Goal: Register for event/course

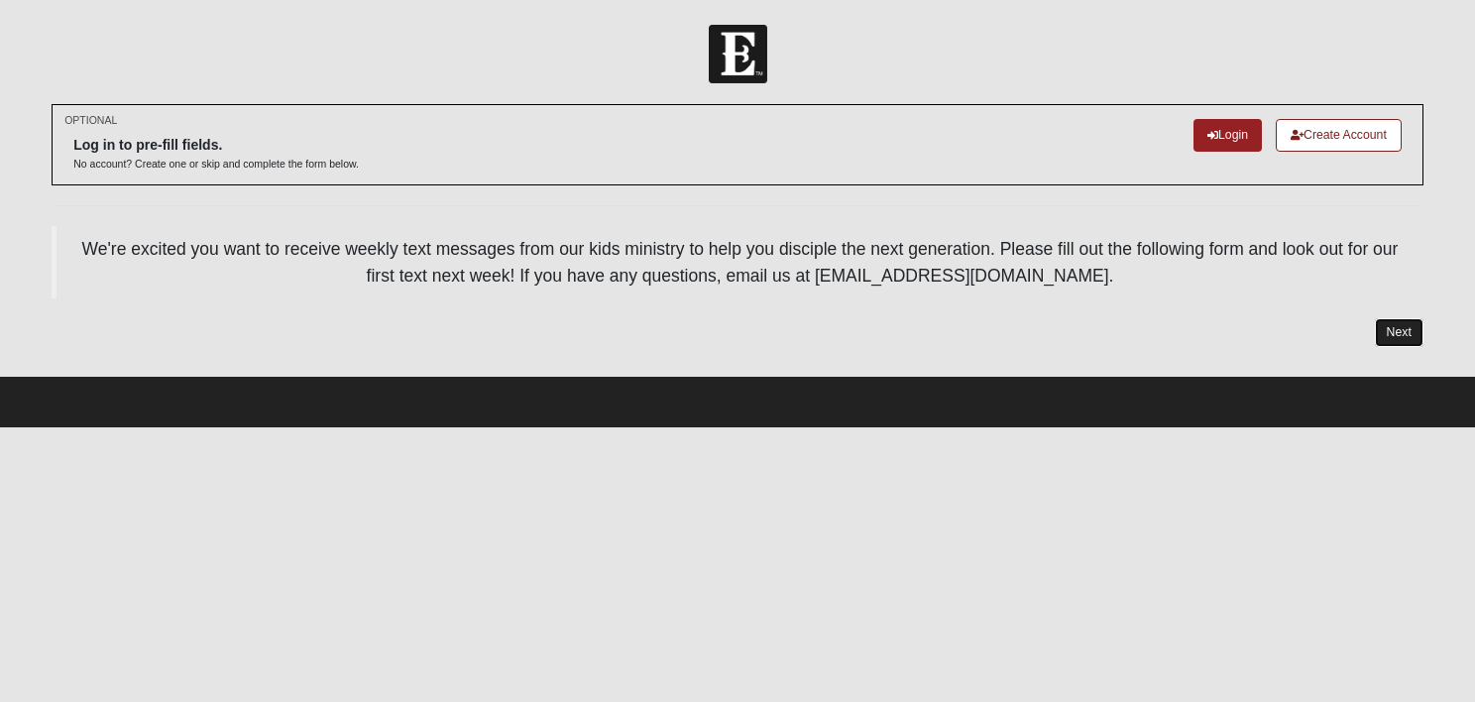
click at [1389, 325] on link "Next" at bounding box center [1399, 332] width 49 height 29
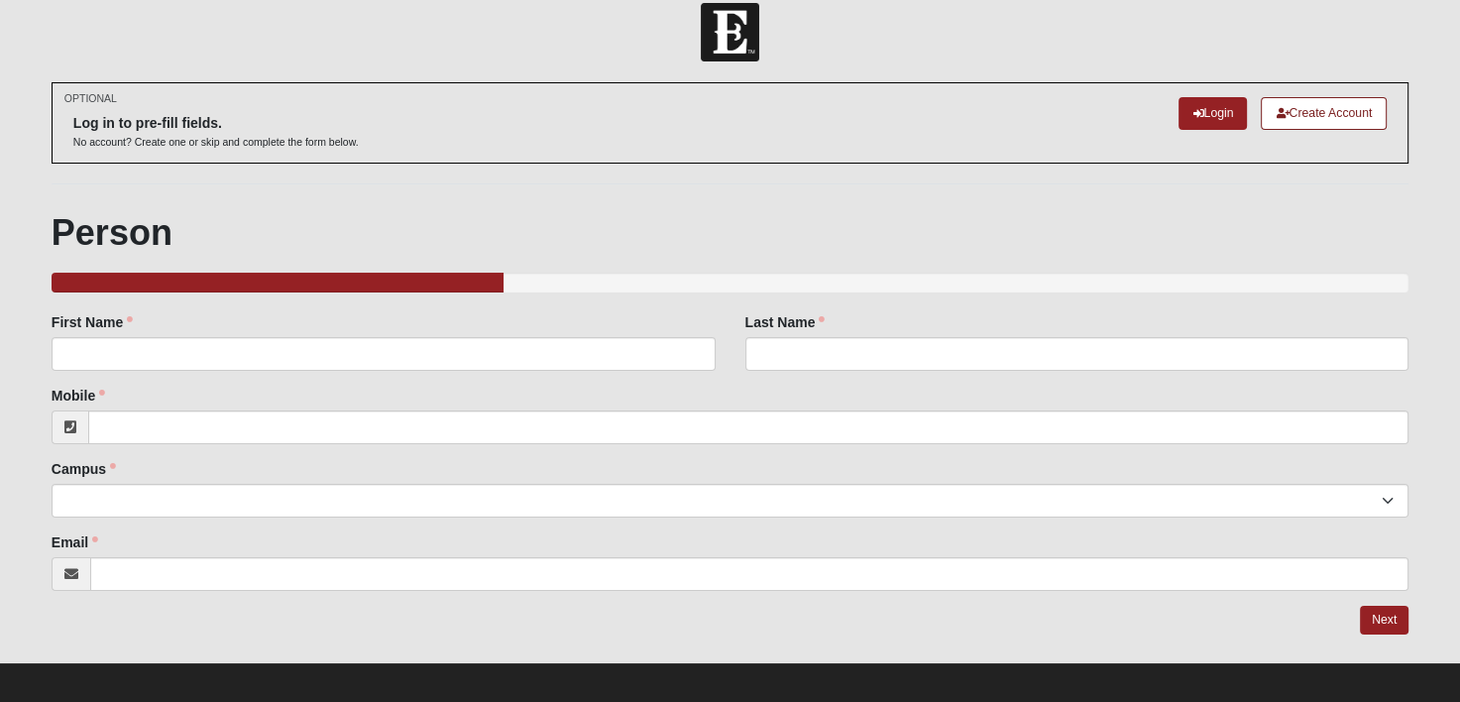
scroll to position [33, 0]
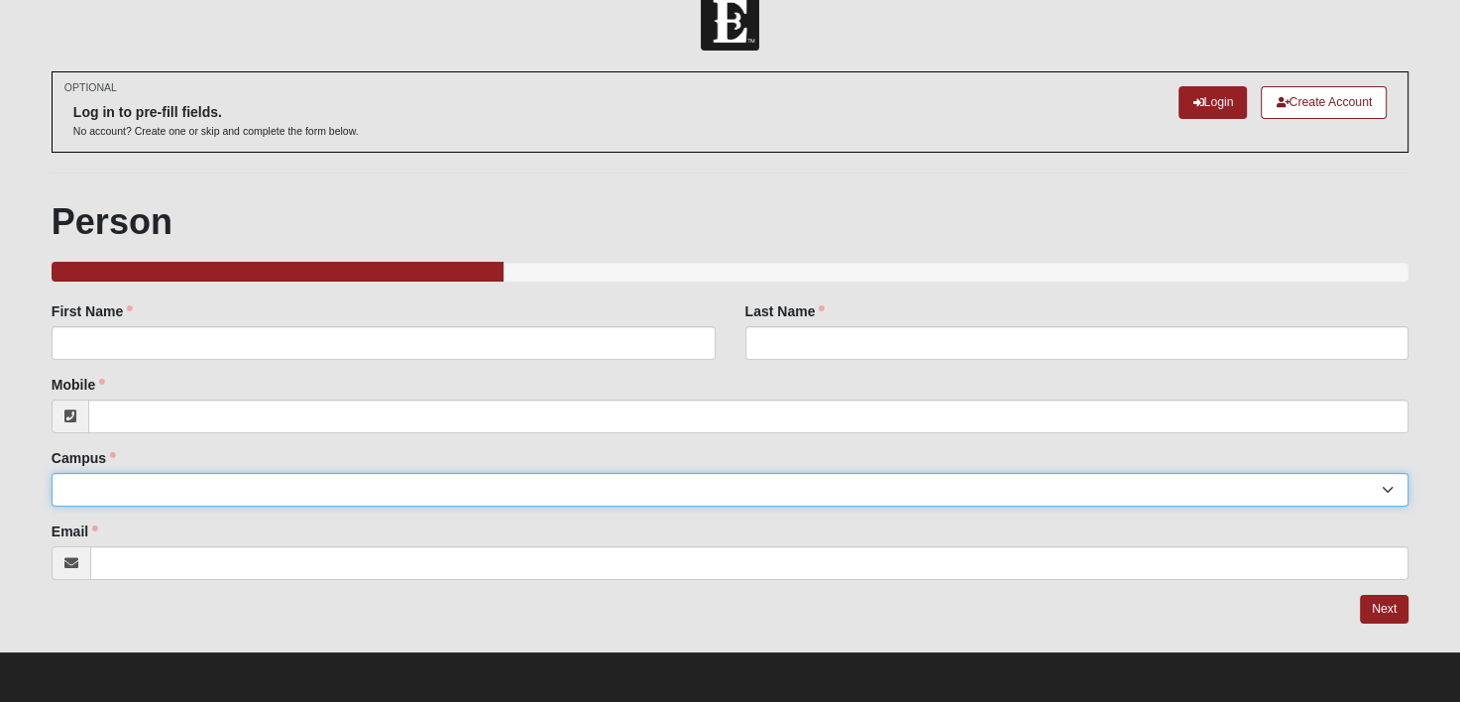
click at [353, 482] on select "[GEOGRAPHIC_DATA] [GEOGRAPHIC_DATA] (Coming Soon) Eleven22 Online [PERSON_NAME]…" at bounding box center [730, 490] width 1357 height 34
select select "14"
click at [52, 473] on select "[GEOGRAPHIC_DATA] [GEOGRAPHIC_DATA] (Coming Soon) Eleven22 Online [PERSON_NAME]…" at bounding box center [730, 490] width 1357 height 34
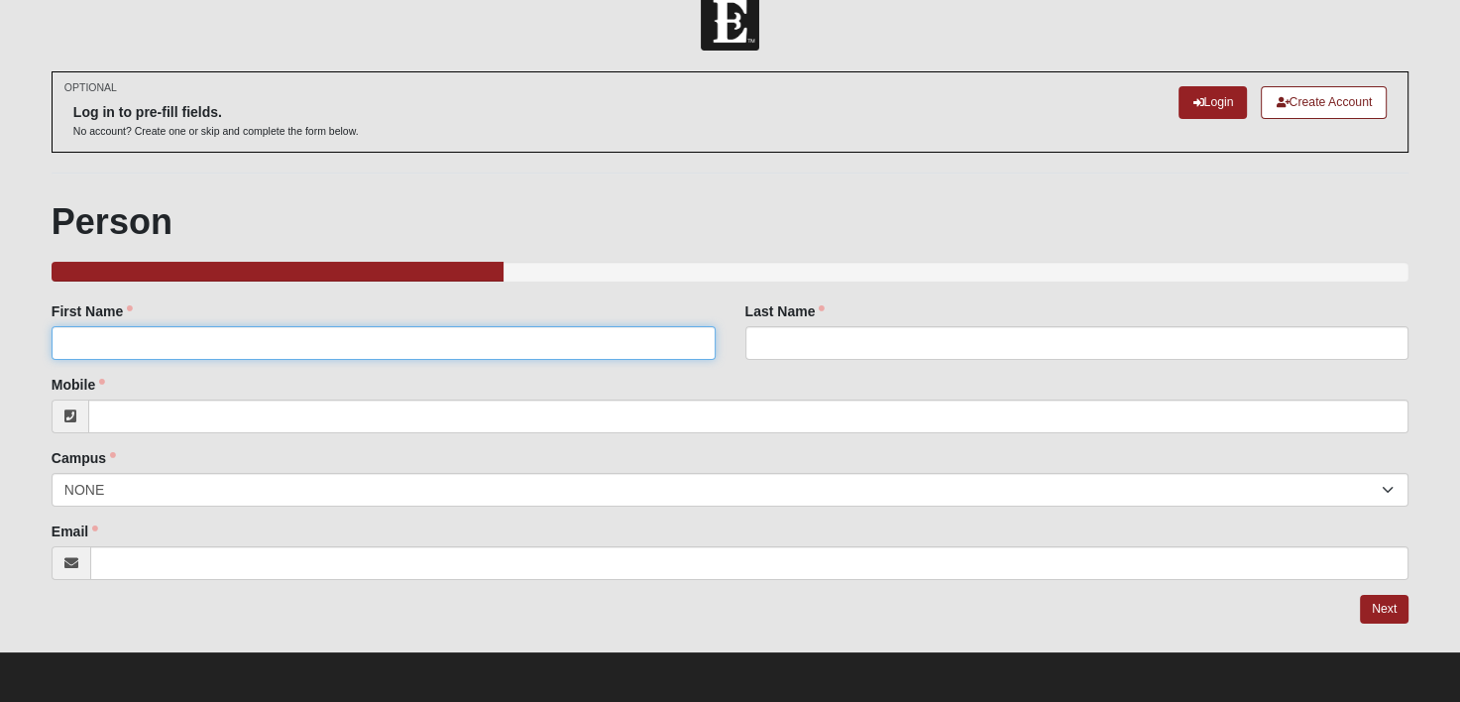
click at [222, 340] on input "First Name" at bounding box center [384, 343] width 664 height 34
type input "R"
type input "S"
type input "Wynna"
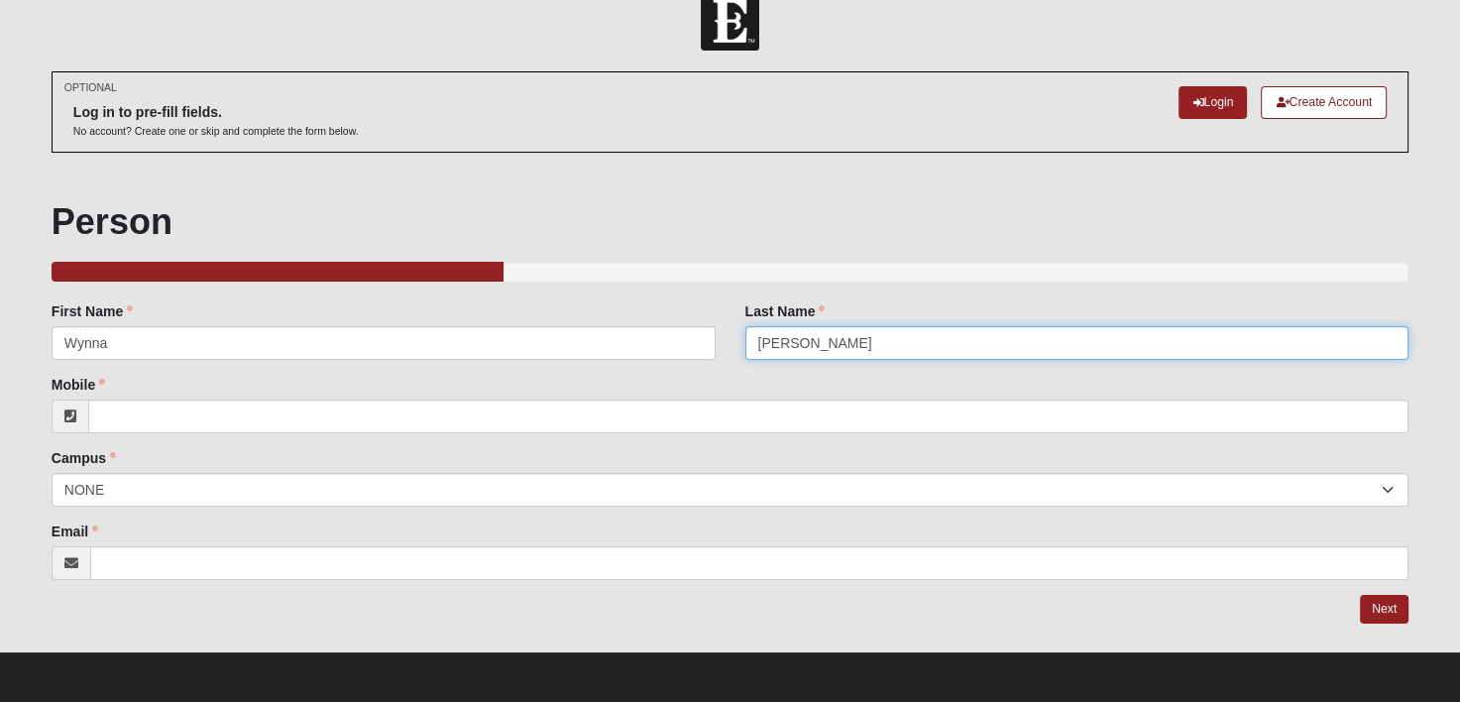
type input "[PERSON_NAME]"
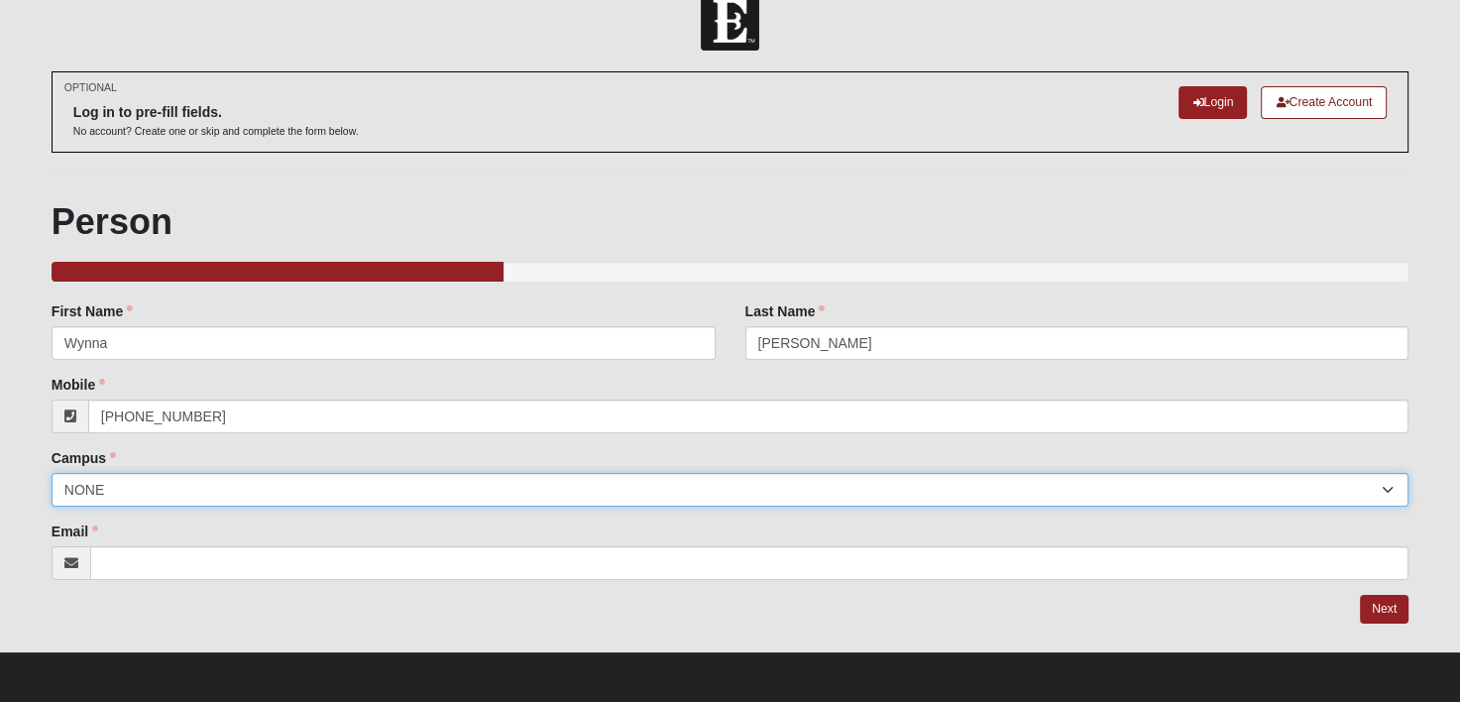
type input "[PHONE_NUMBER]"
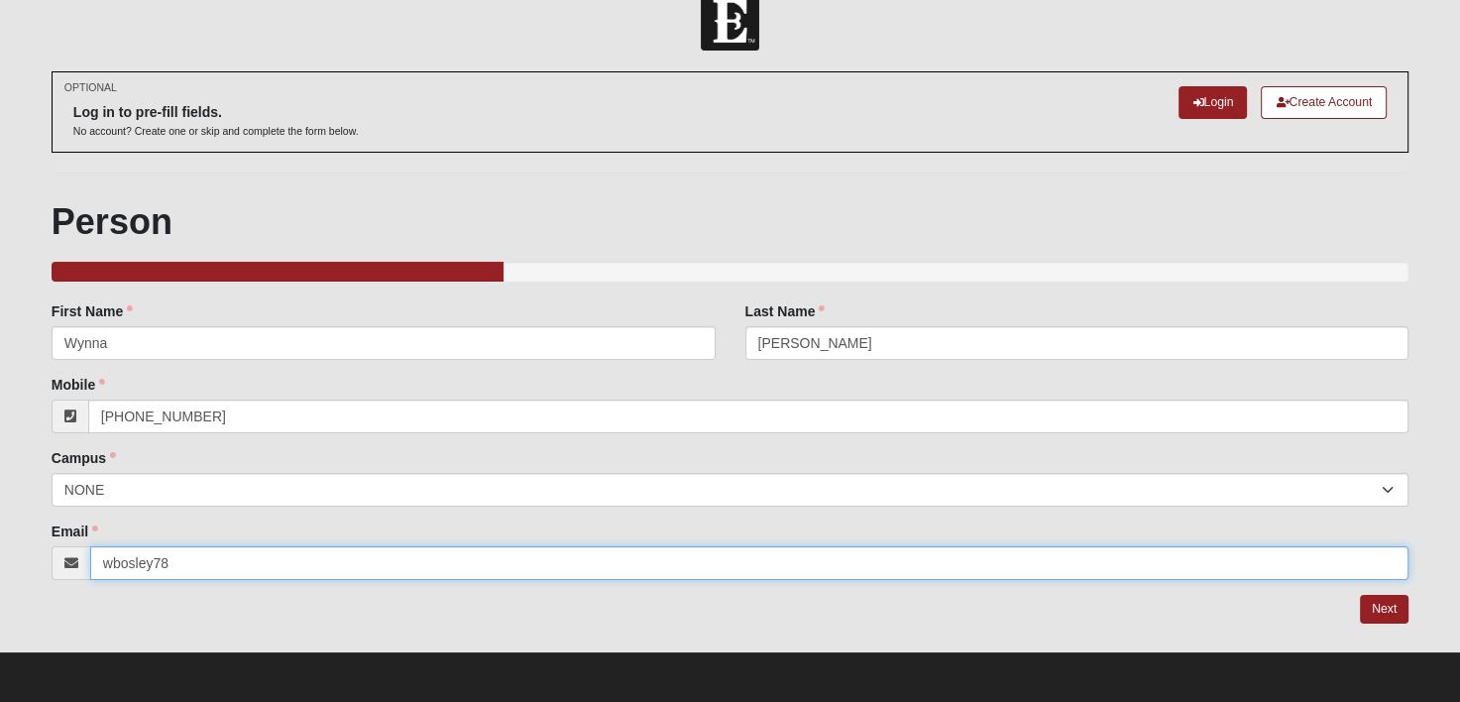
type input "[EMAIL_ADDRESS][DOMAIN_NAME]"
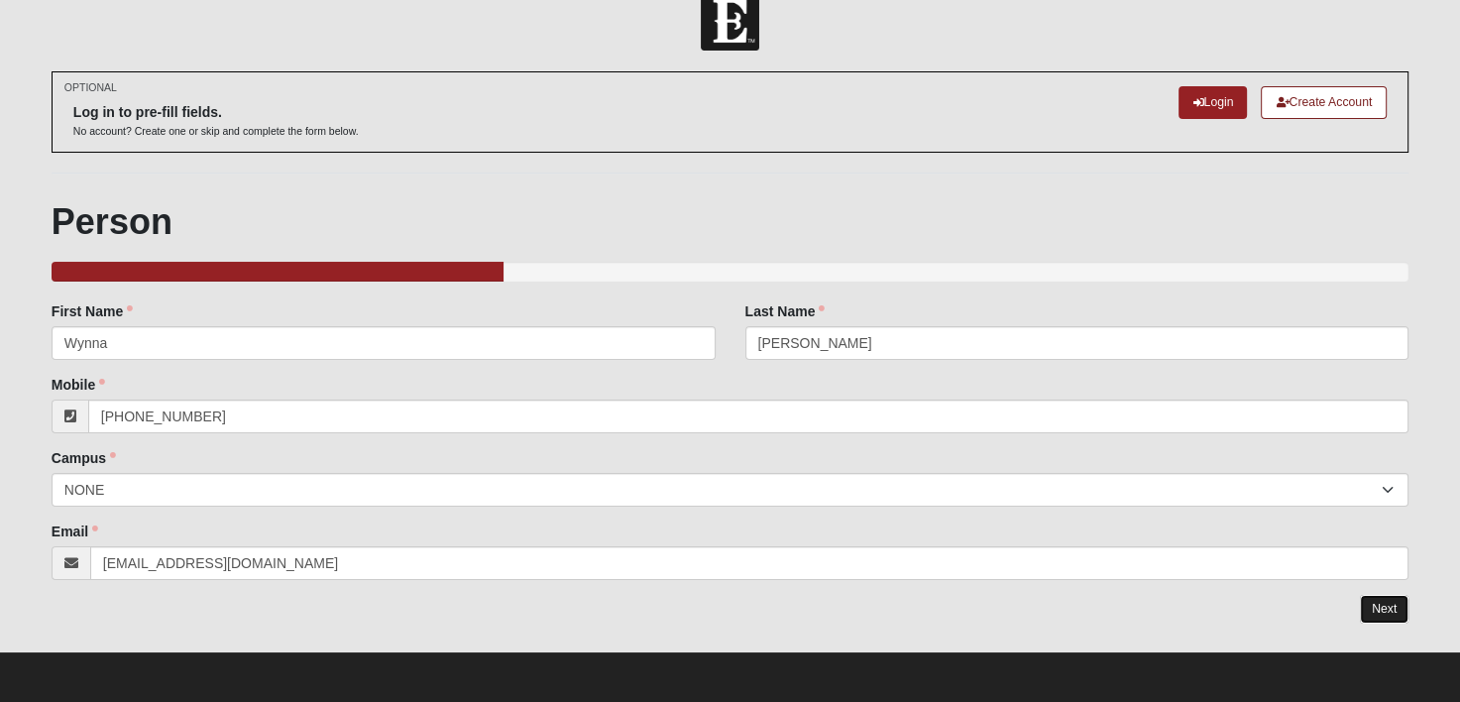
click at [1391, 619] on link "Next" at bounding box center [1384, 609] width 49 height 29
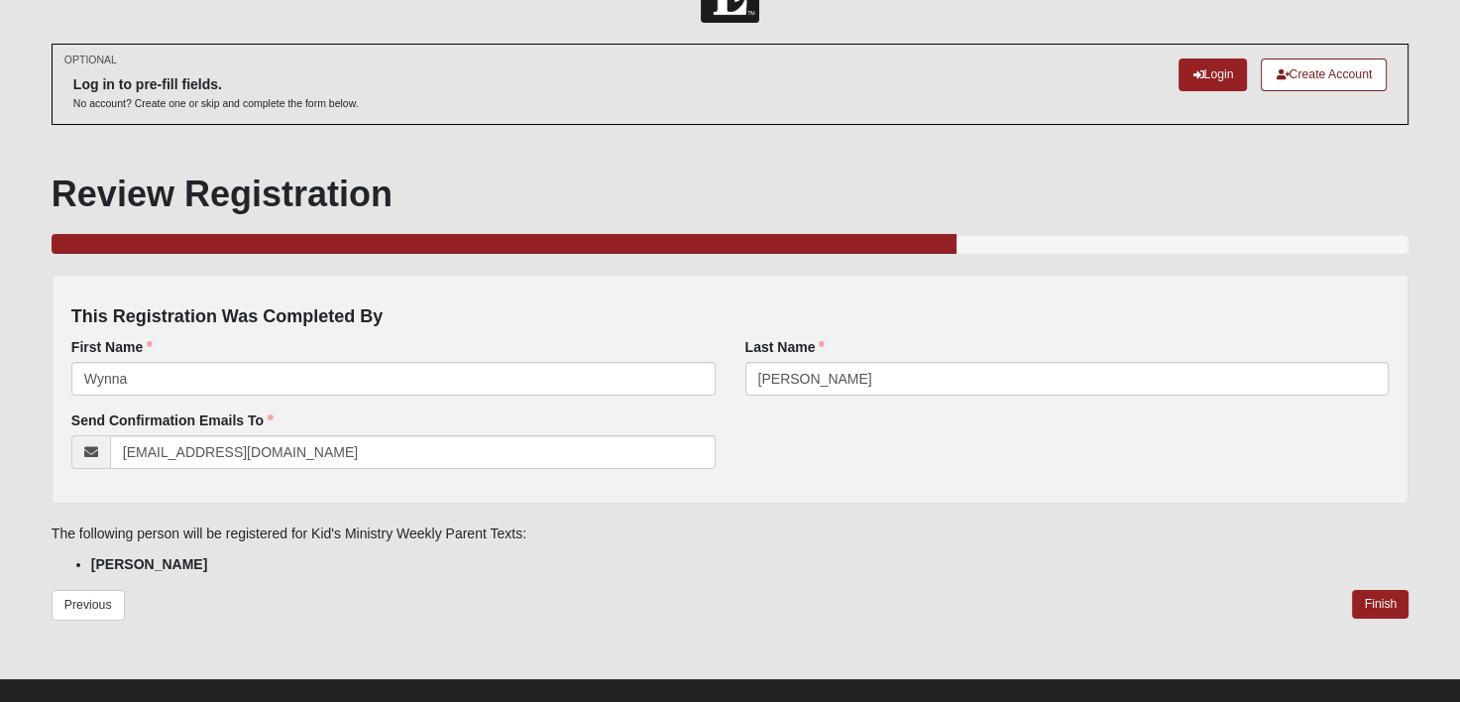
scroll to position [87, 0]
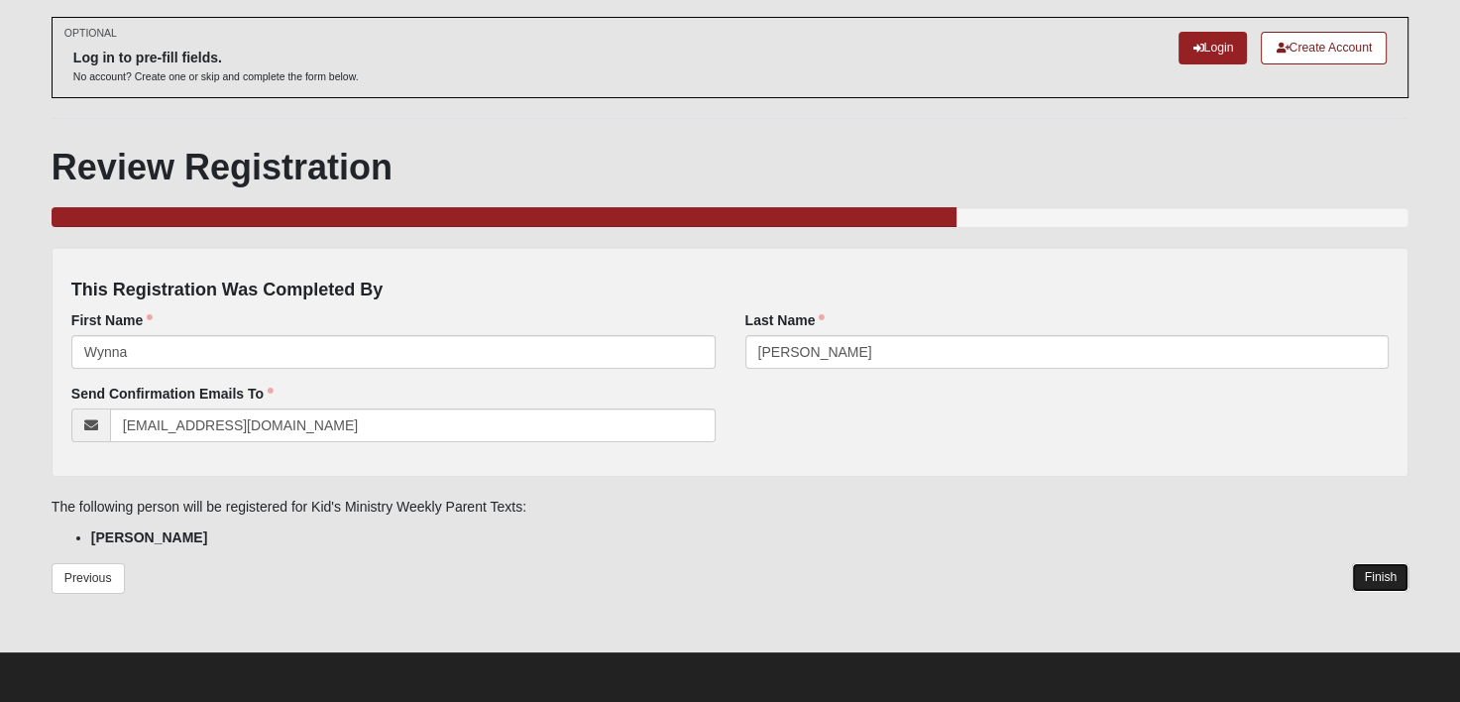
click at [1392, 580] on link "Finish" at bounding box center [1380, 577] width 57 height 29
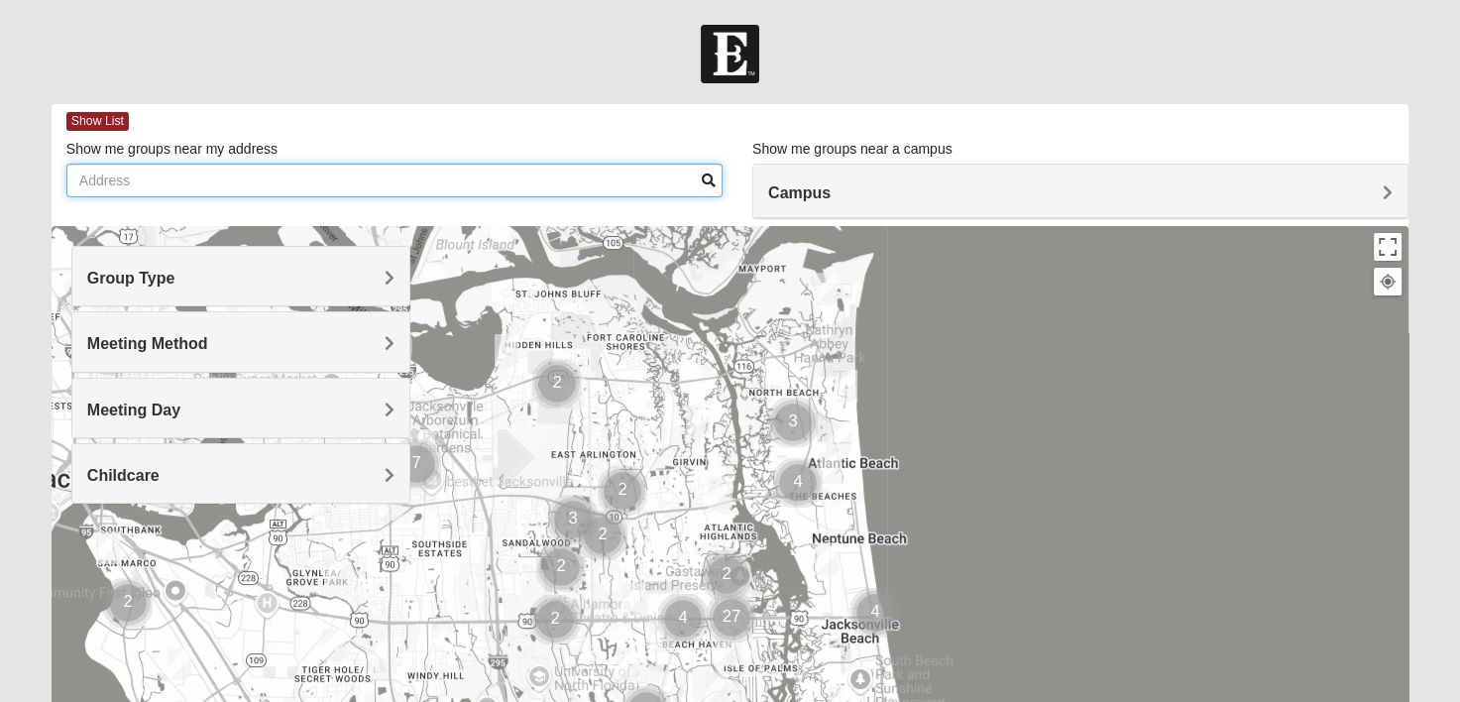
click at [216, 170] on input "Show me groups near my address" at bounding box center [394, 181] width 656 height 34
type input "32147"
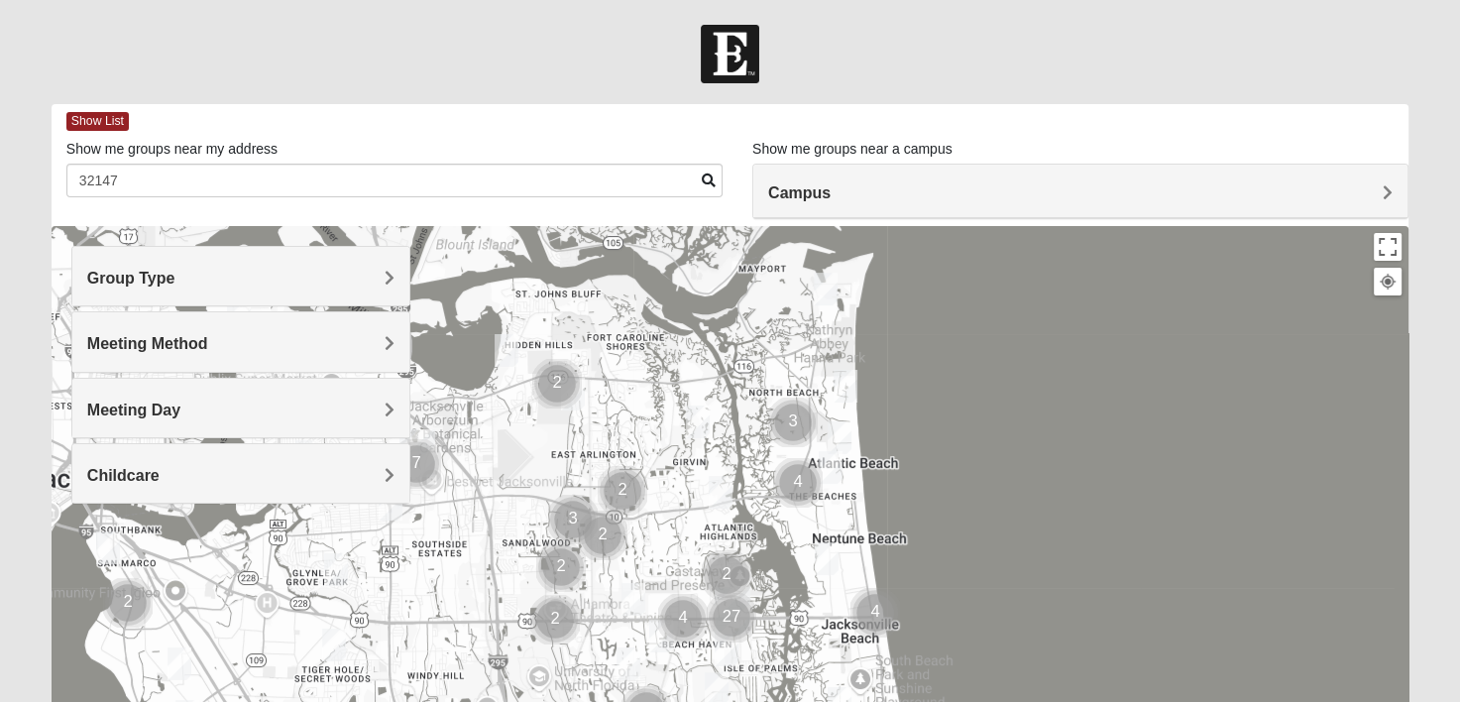
click at [710, 178] on span at bounding box center [709, 180] width 14 height 14
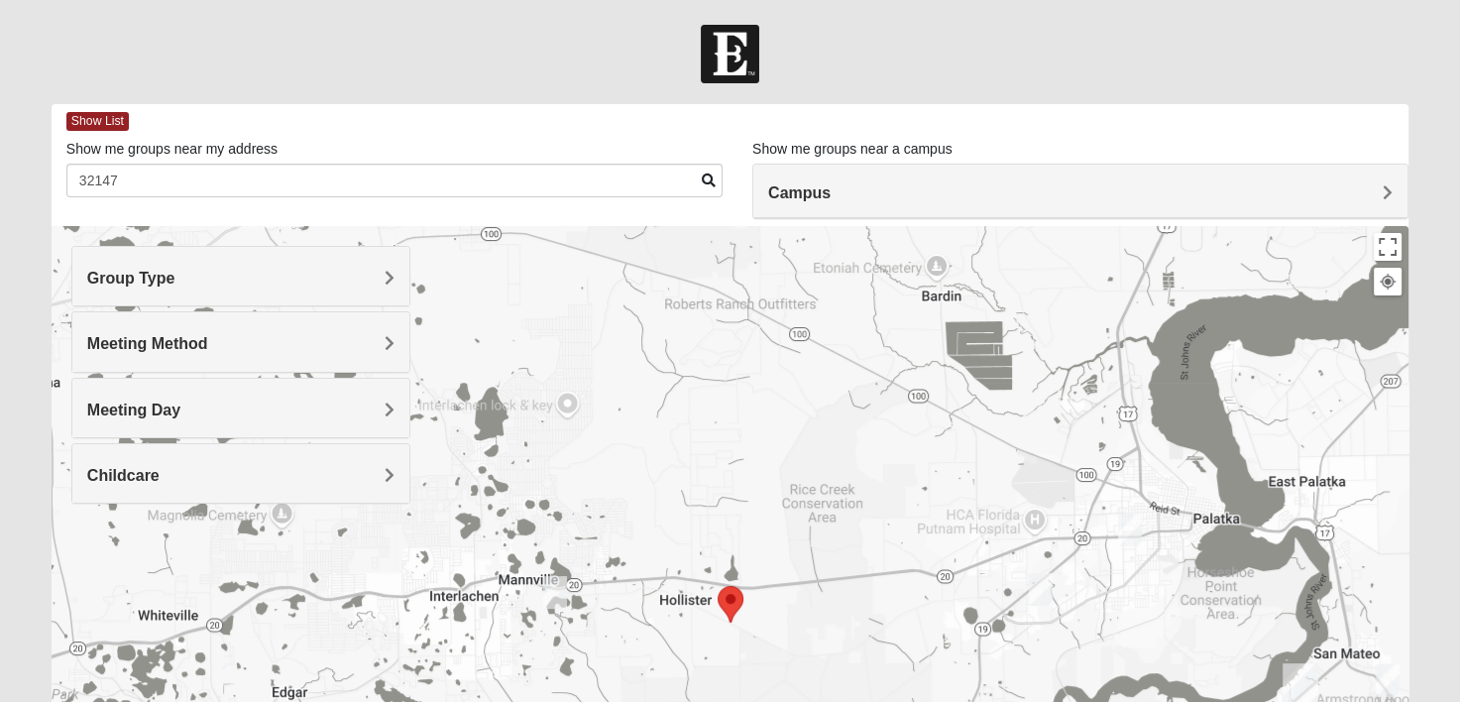
click at [556, 587] on img "Mixed Gill 32148" at bounding box center [555, 592] width 24 height 33
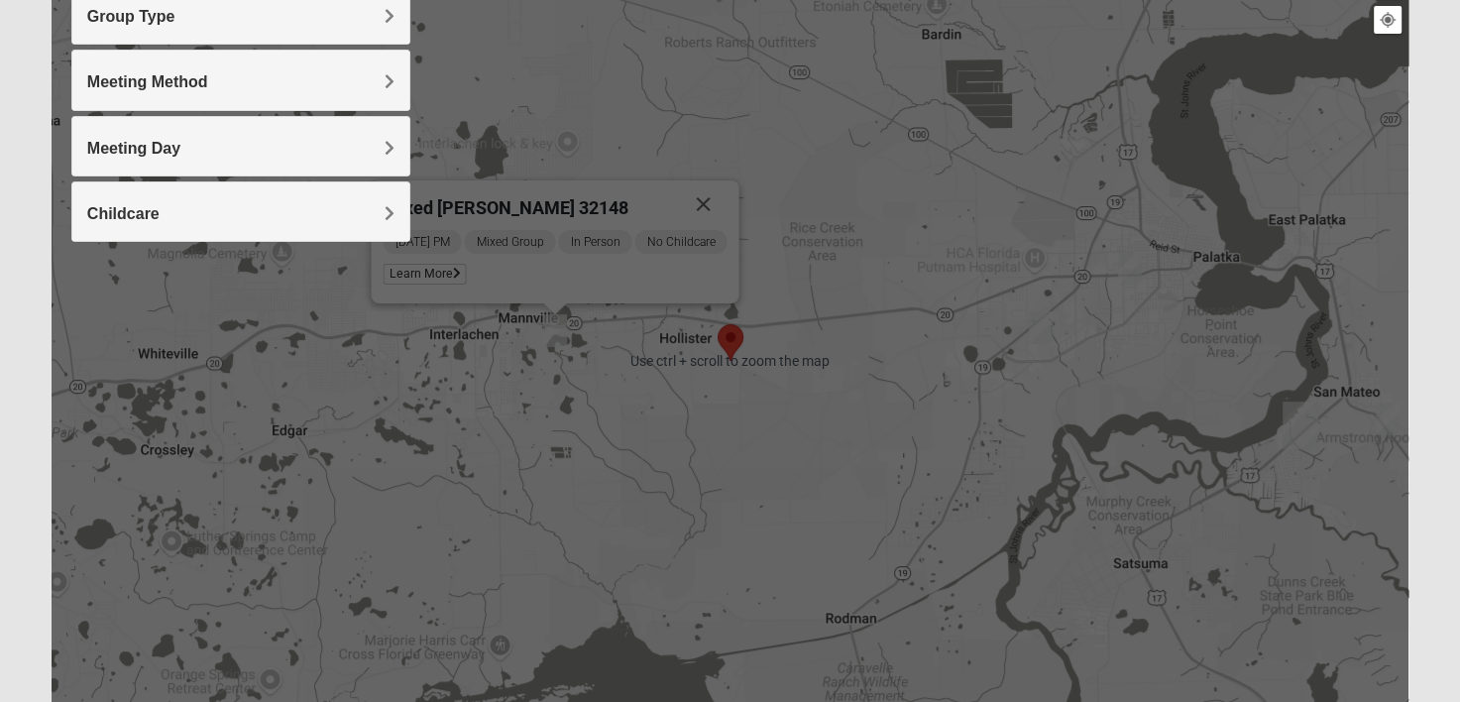
scroll to position [91, 0]
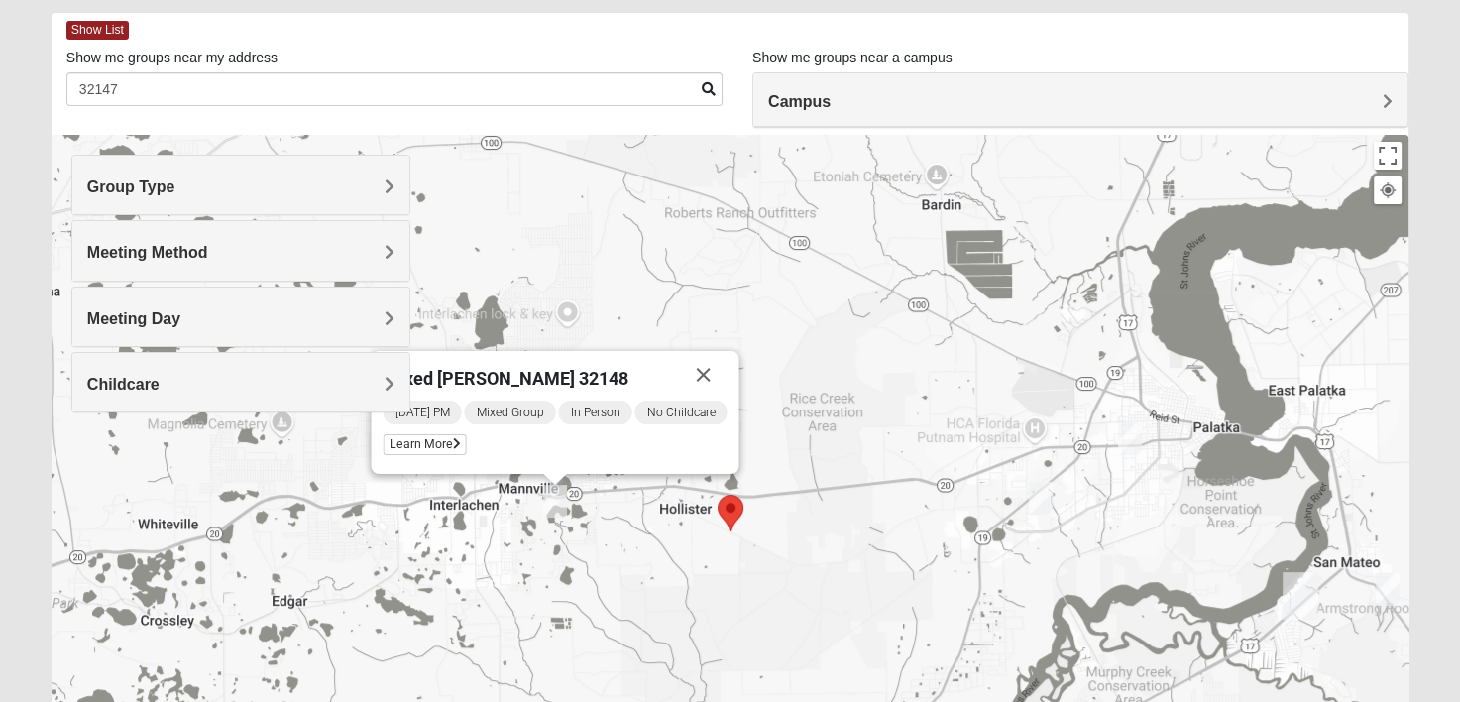
click at [379, 178] on h4 "Group Type" at bounding box center [240, 186] width 307 height 19
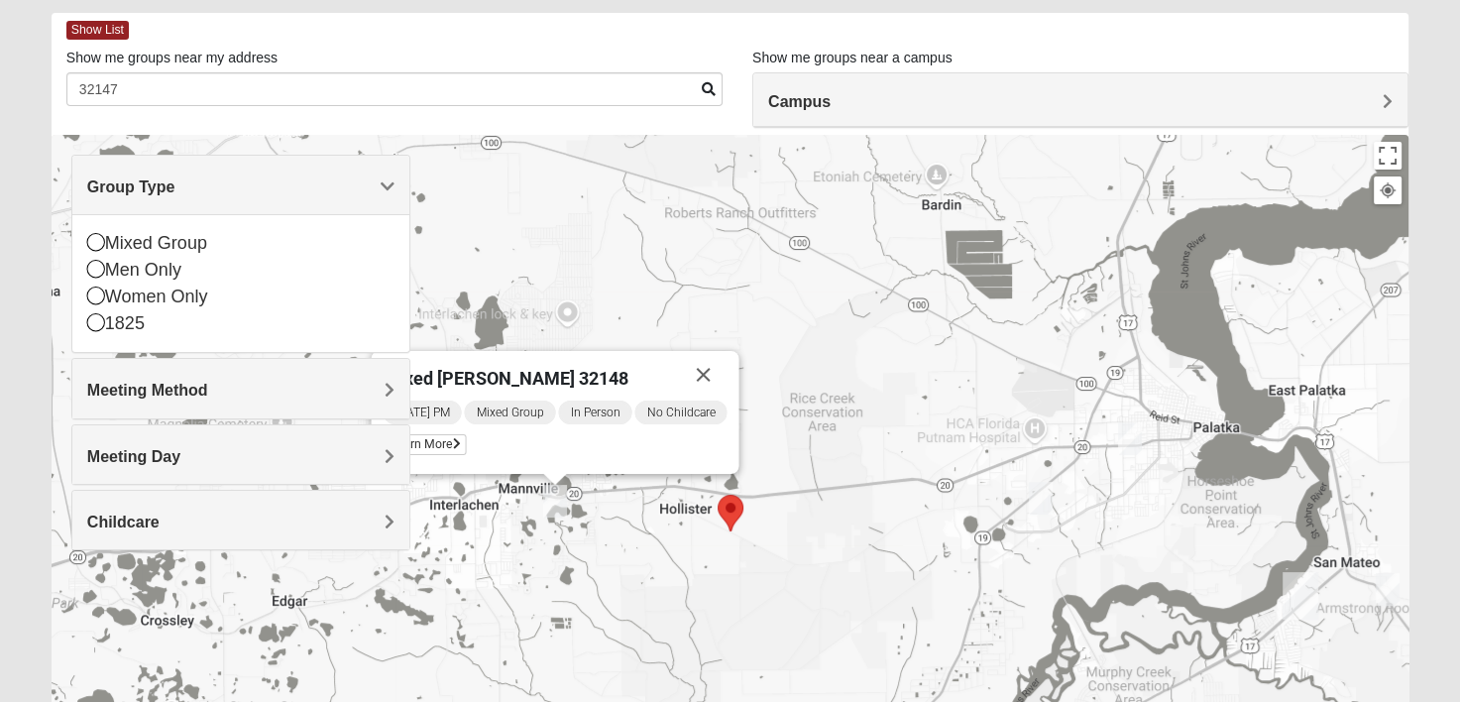
click at [379, 178] on h4 "Group Type" at bounding box center [240, 186] width 307 height 19
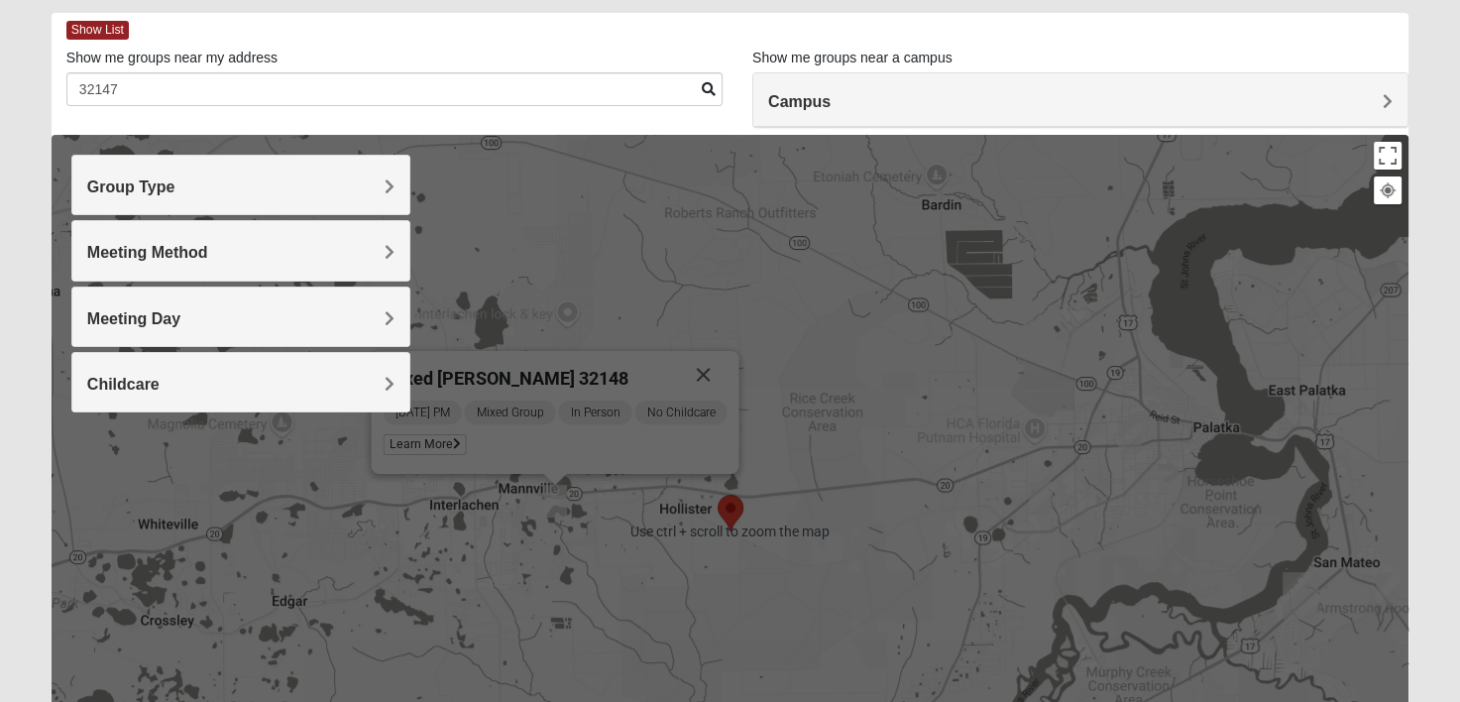
scroll to position [190, 0]
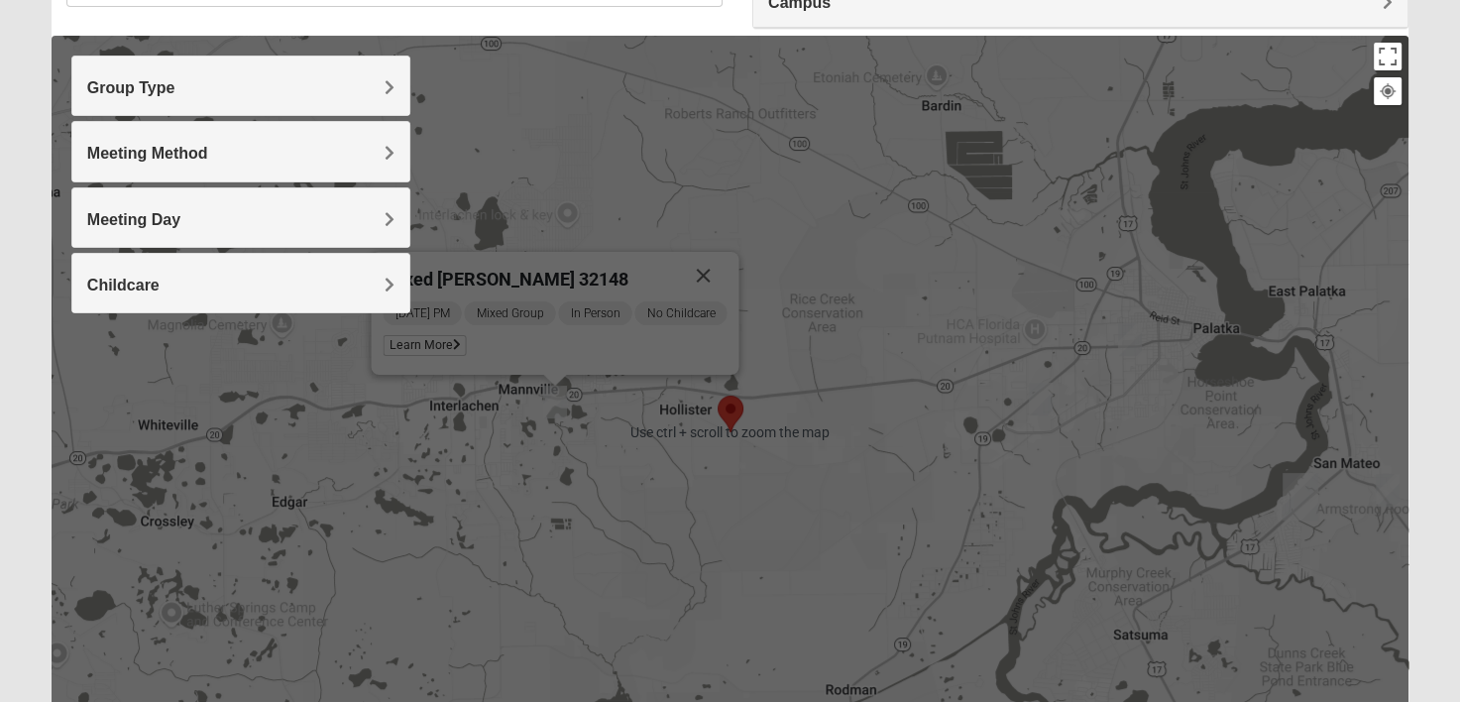
click at [608, 250] on div "Mixed Gill 32148 Wednesday PM Mixed Group In Person No Childcare Learn More" at bounding box center [730, 432] width 1357 height 793
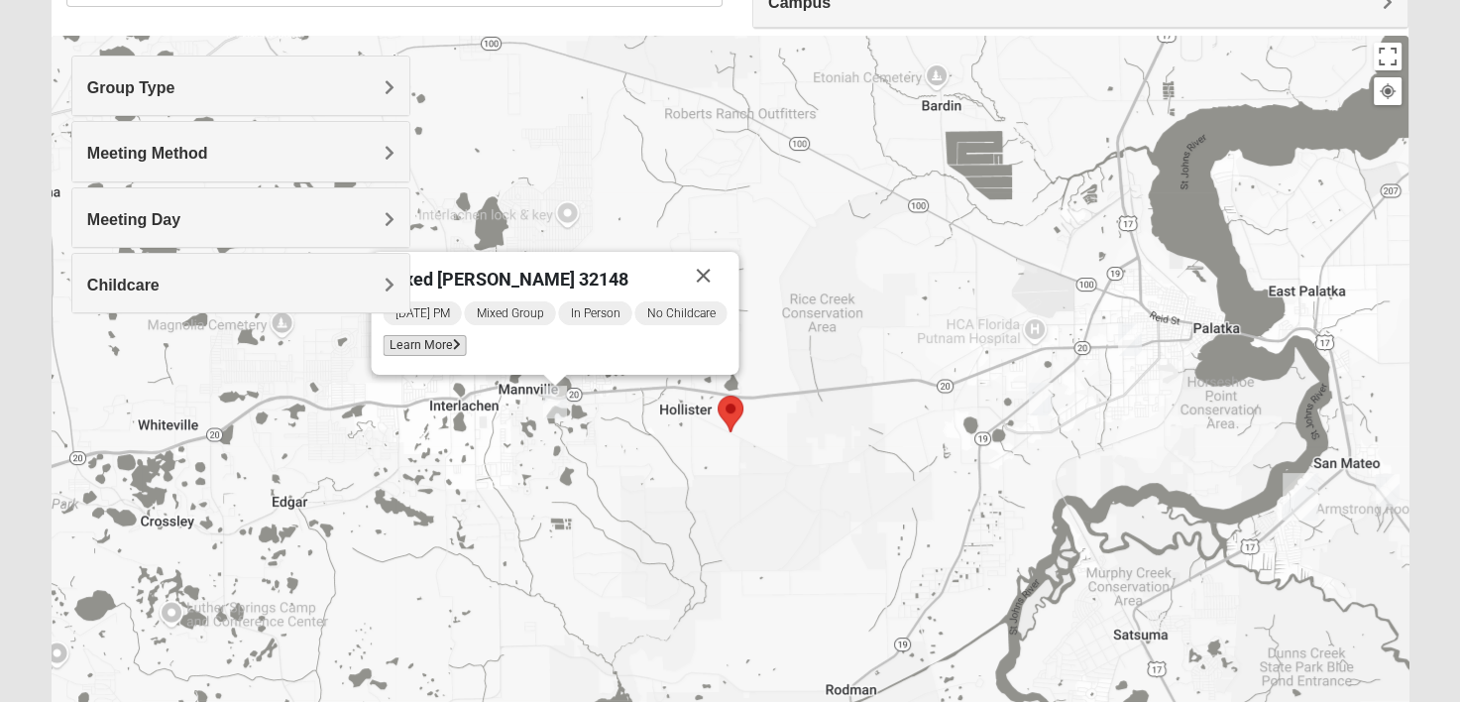
click at [452, 339] on span "Learn More" at bounding box center [424, 345] width 83 height 21
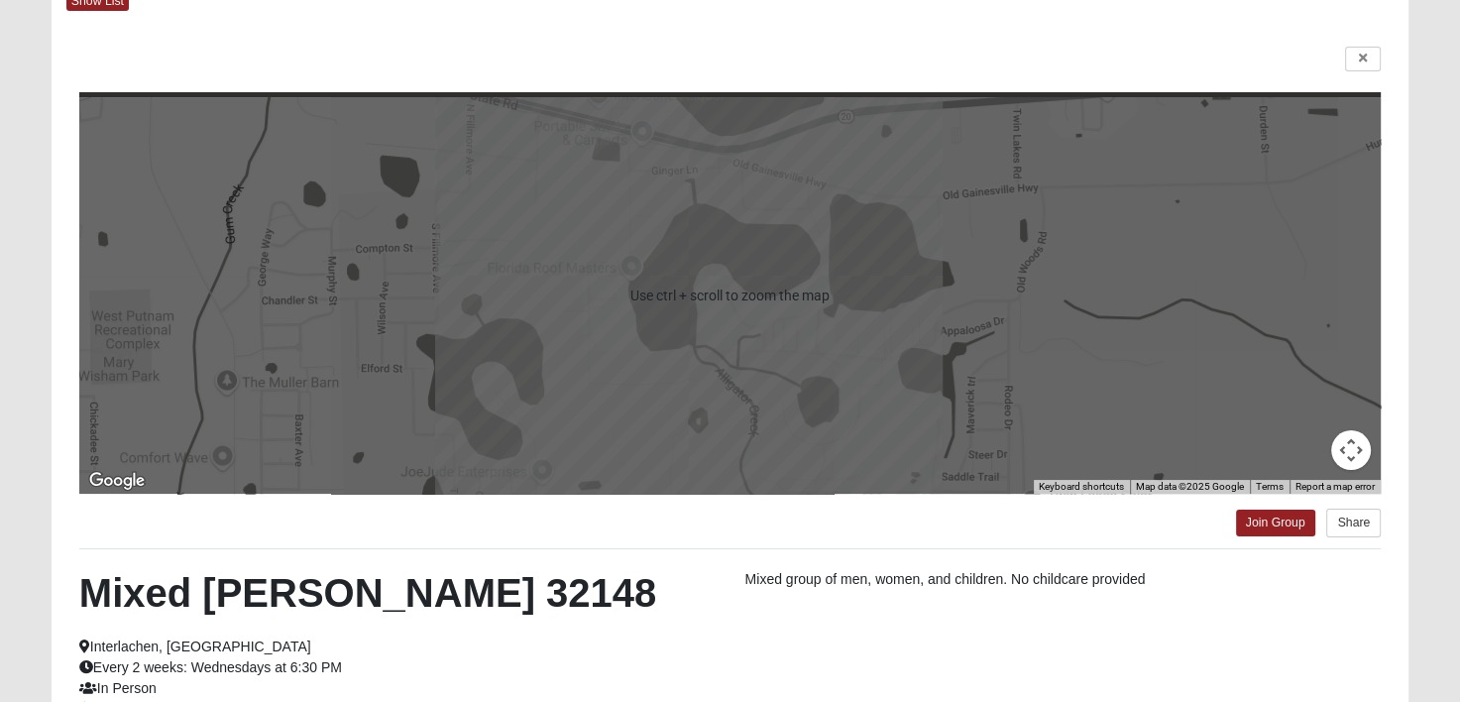
scroll to position [0, 0]
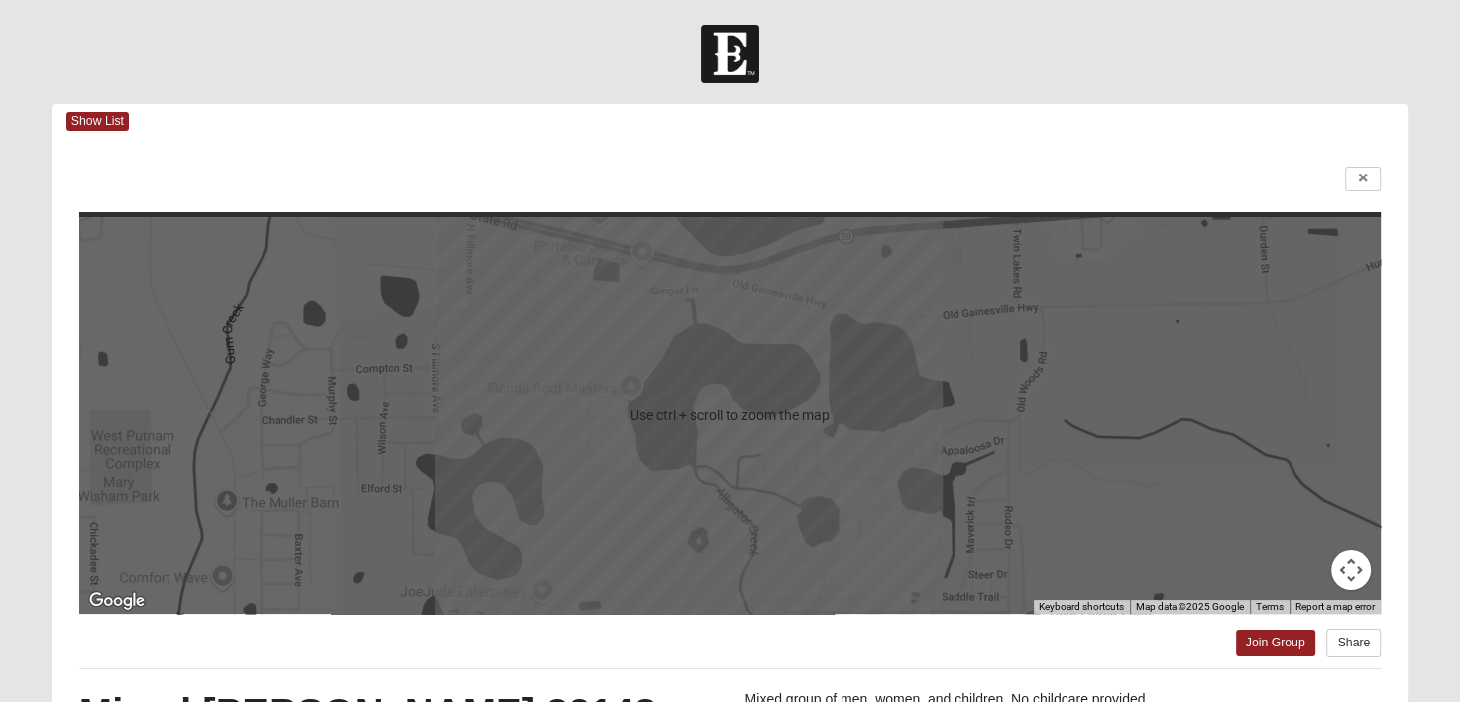
click at [643, 369] on div at bounding box center [730, 415] width 1302 height 397
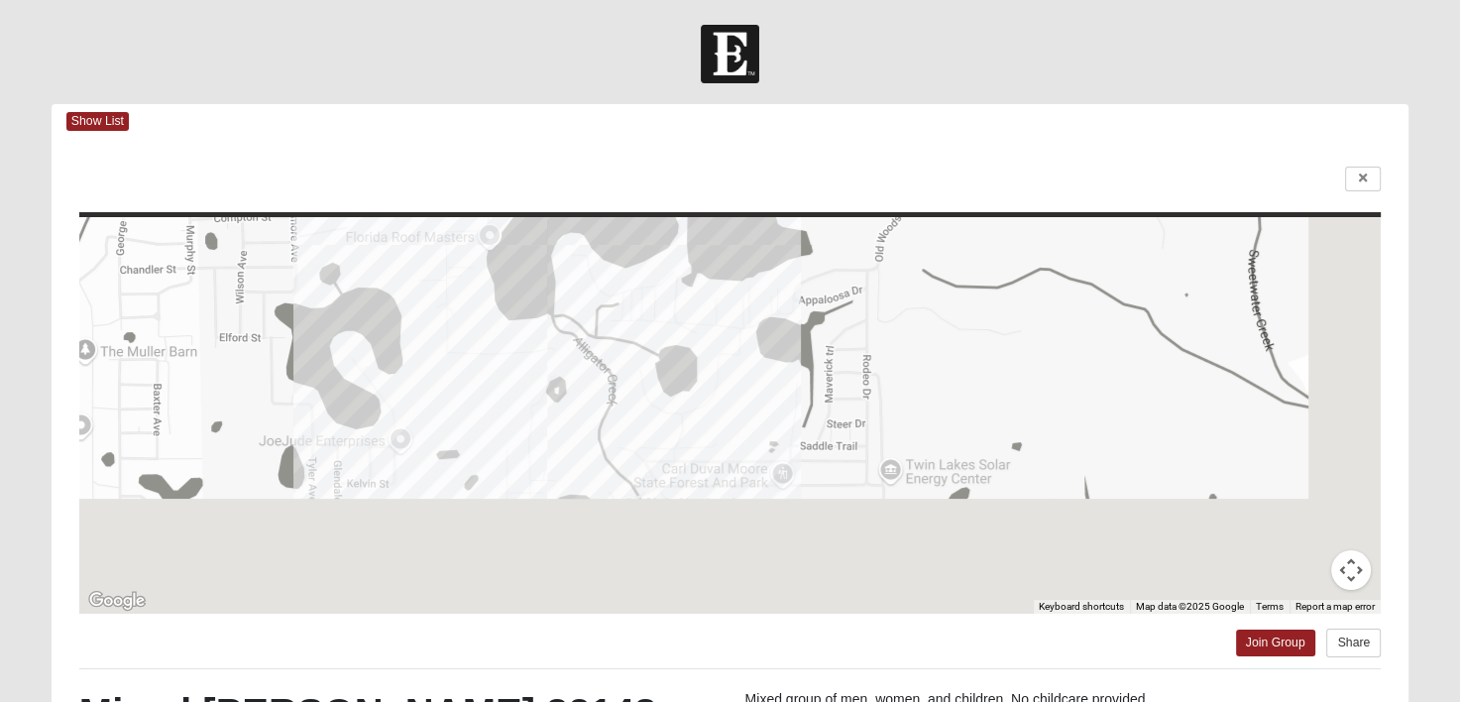
drag, startPoint x: 757, startPoint y: 420, endPoint x: 603, endPoint y: 258, distance: 224.4
click at [603, 258] on div at bounding box center [730, 415] width 1302 height 397
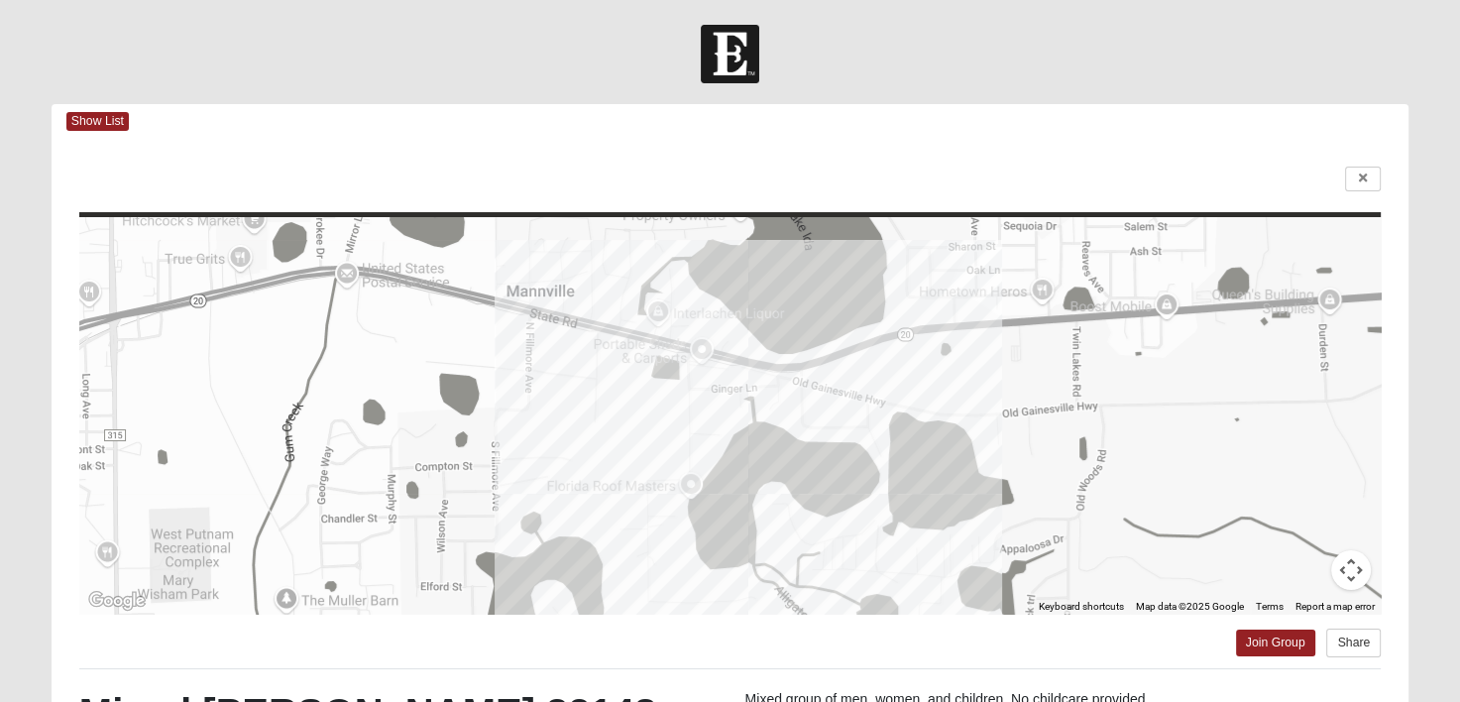
drag, startPoint x: 697, startPoint y: 357, endPoint x: 872, endPoint y: 597, distance: 297.2
click at [908, 615] on div "← Move left → Move right ↑ Move up ↓ Move down + Zoom in - Zoom out Home Jump l…" at bounding box center [730, 569] width 1357 height 861
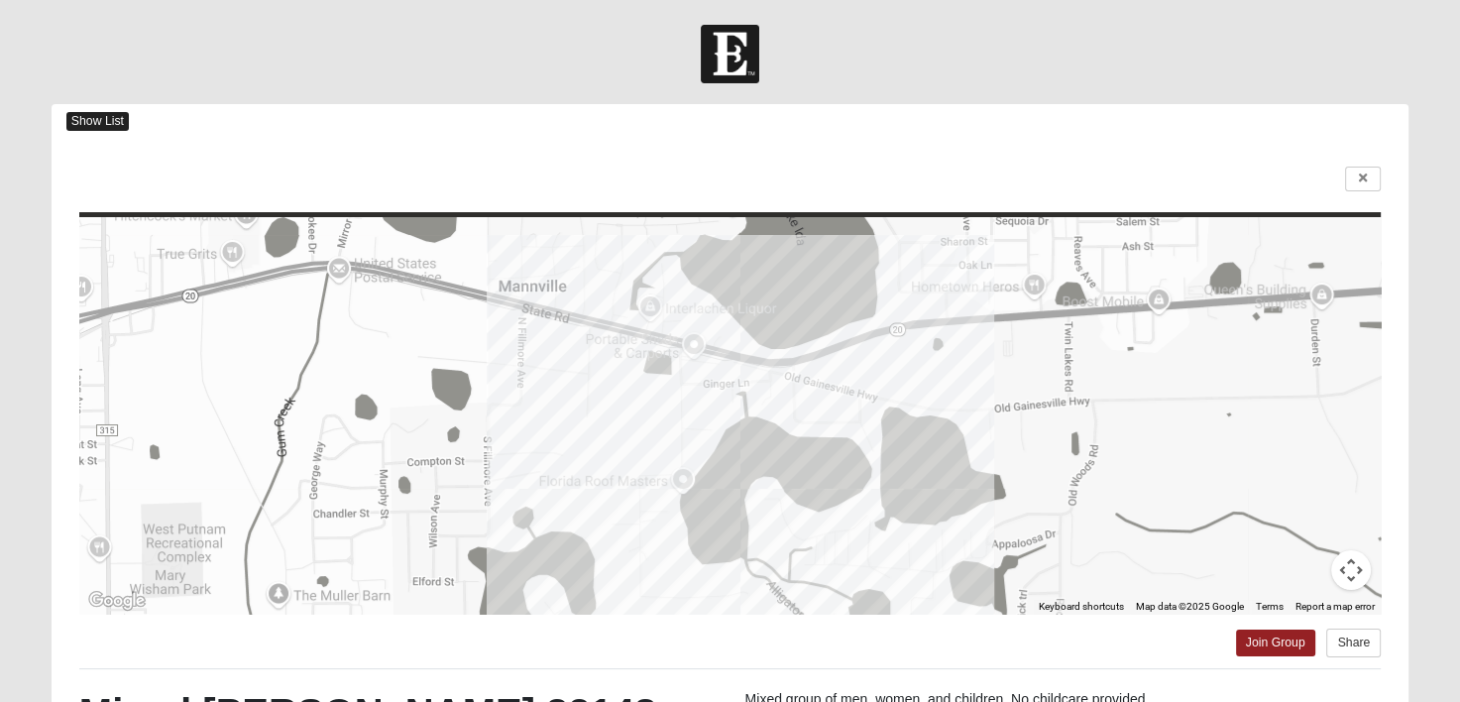
click at [87, 122] on span "Show List" at bounding box center [97, 121] width 62 height 19
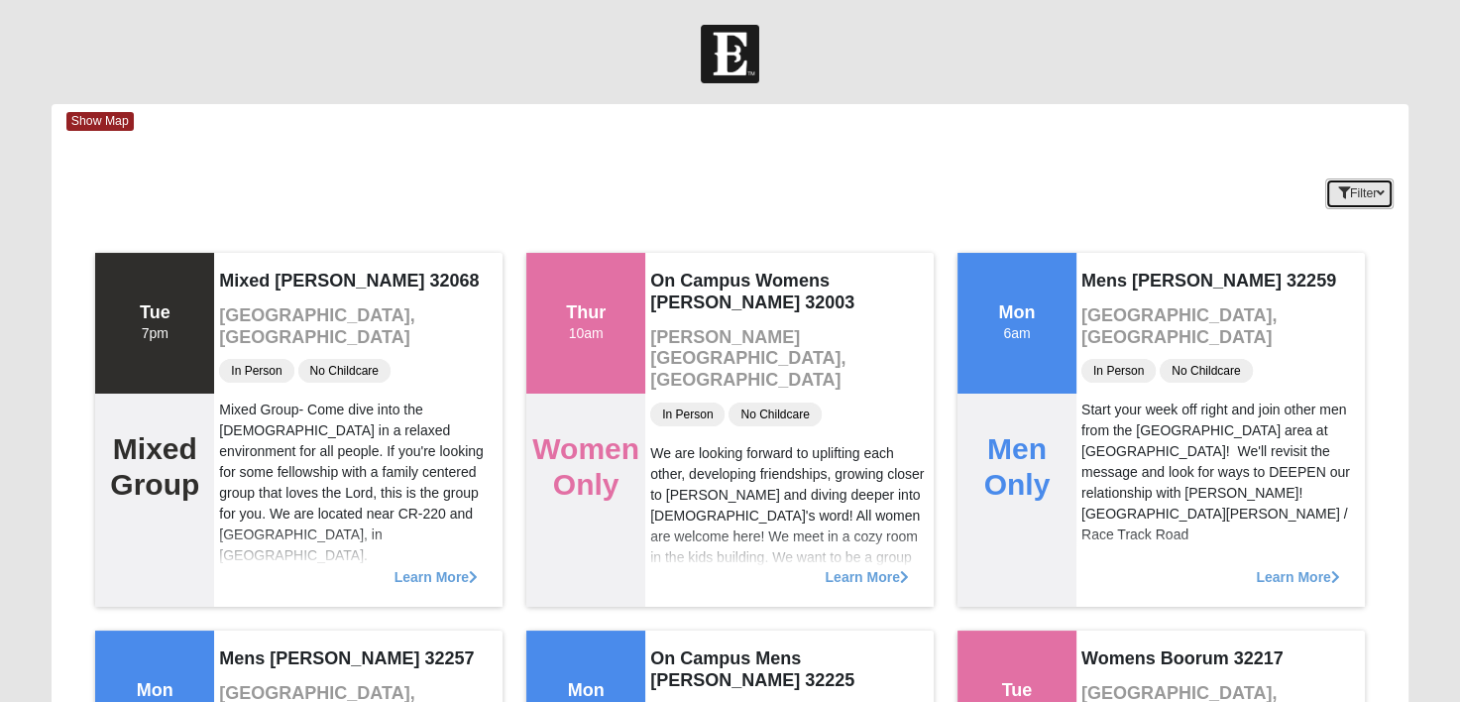
click at [1369, 184] on button "Filter" at bounding box center [1359, 193] width 68 height 31
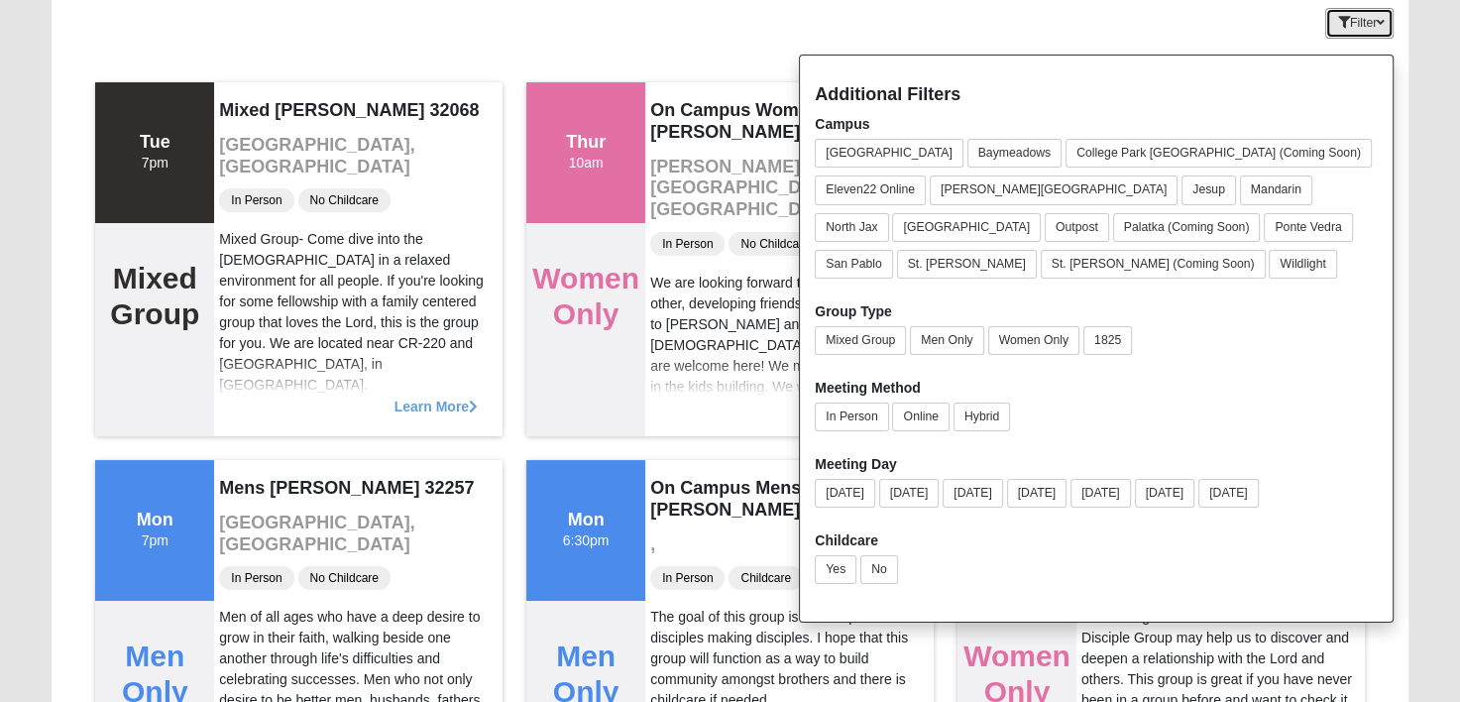
scroll to position [198, 0]
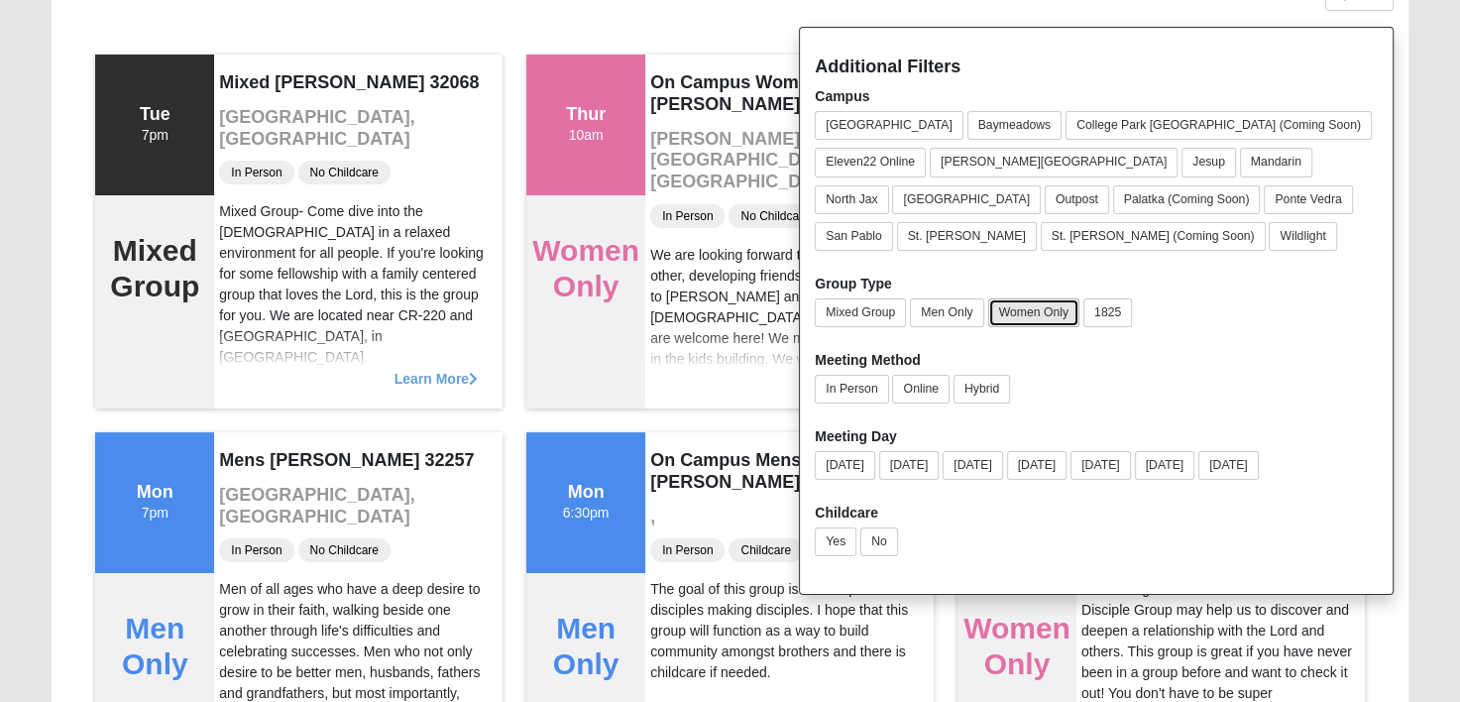
click at [999, 313] on button "Women Only" at bounding box center [1034, 312] width 92 height 29
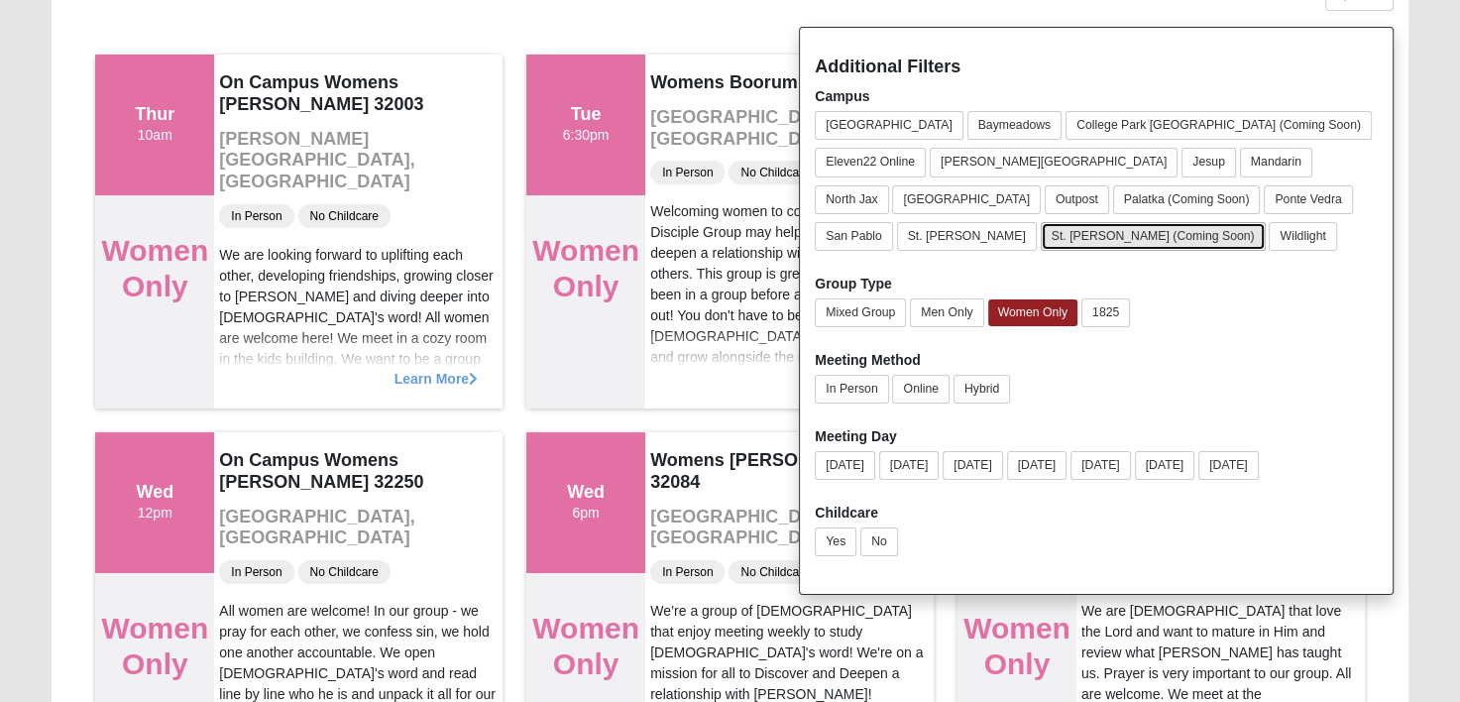
click at [1041, 240] on button "St. [PERSON_NAME] (Coming Soon)" at bounding box center [1153, 236] width 225 height 29
click at [1113, 186] on button "Palatka (Coming Soon)" at bounding box center [1187, 199] width 148 height 29
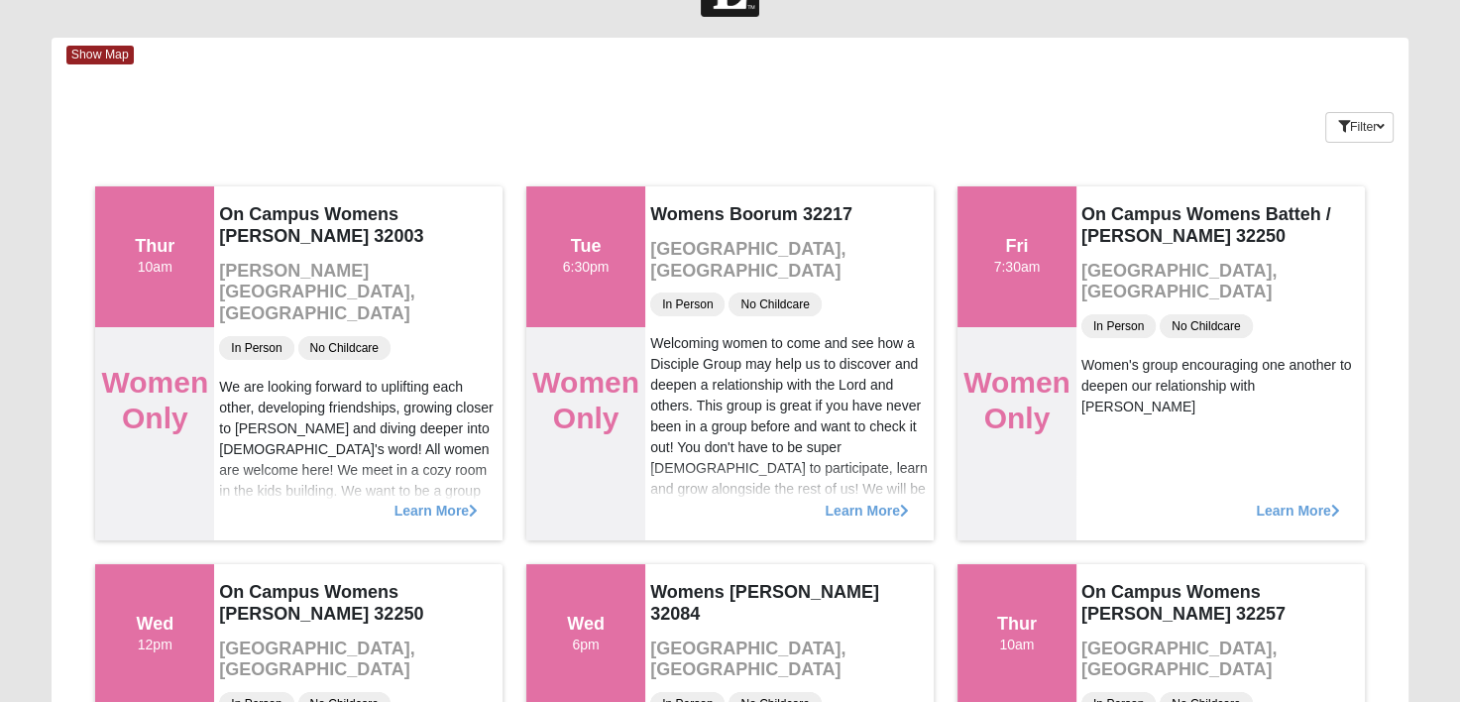
scroll to position [0, 0]
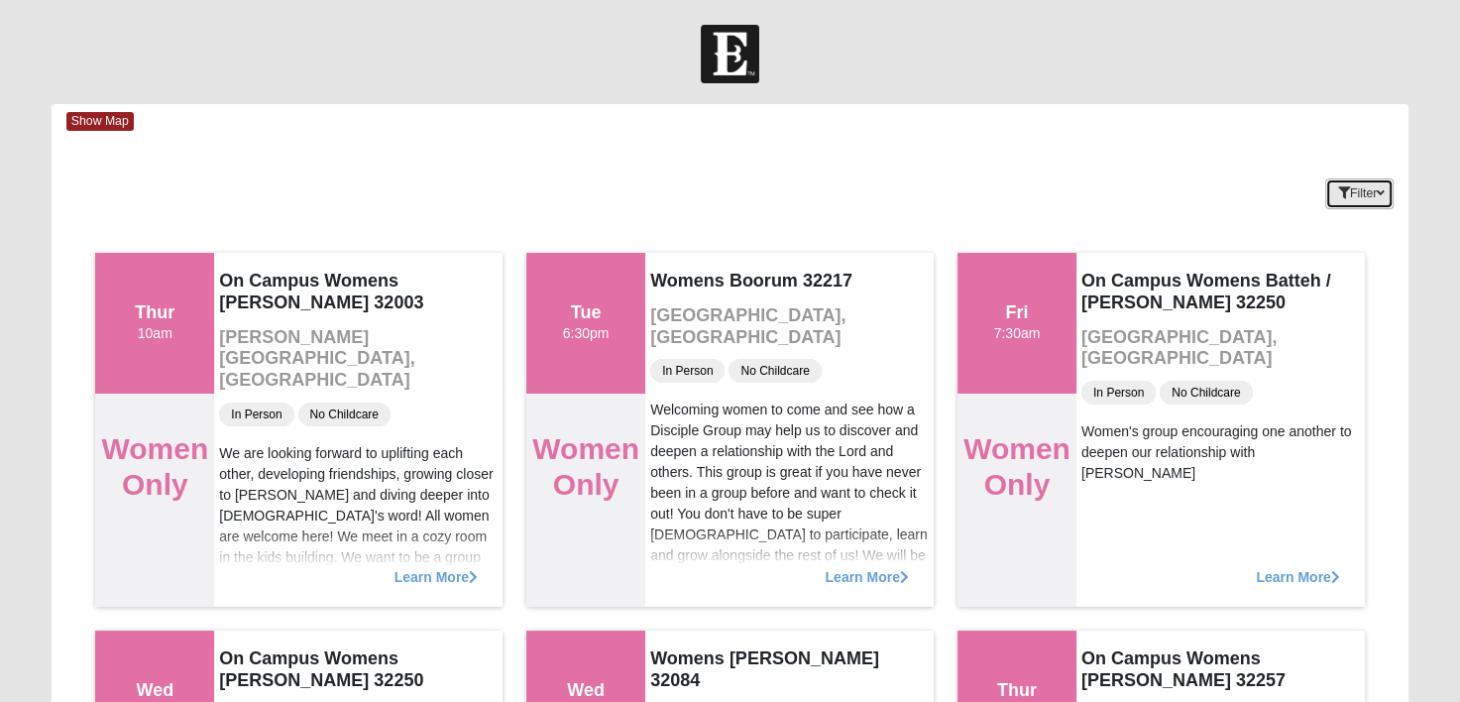
click at [1360, 183] on button "Filter" at bounding box center [1359, 193] width 68 height 31
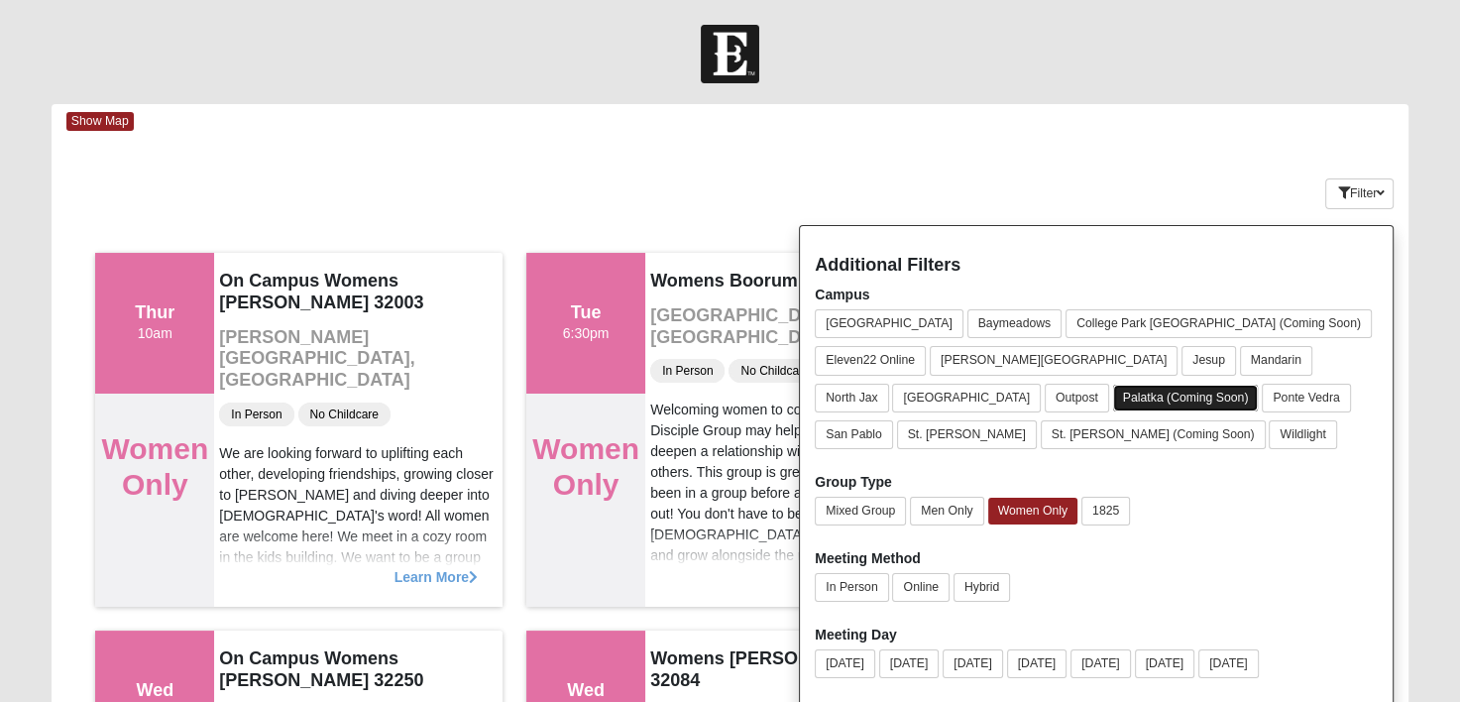
click at [1113, 389] on button "Palatka (Coming Soon)" at bounding box center [1186, 398] width 146 height 27
click at [1369, 189] on button "Filter" at bounding box center [1359, 193] width 68 height 31
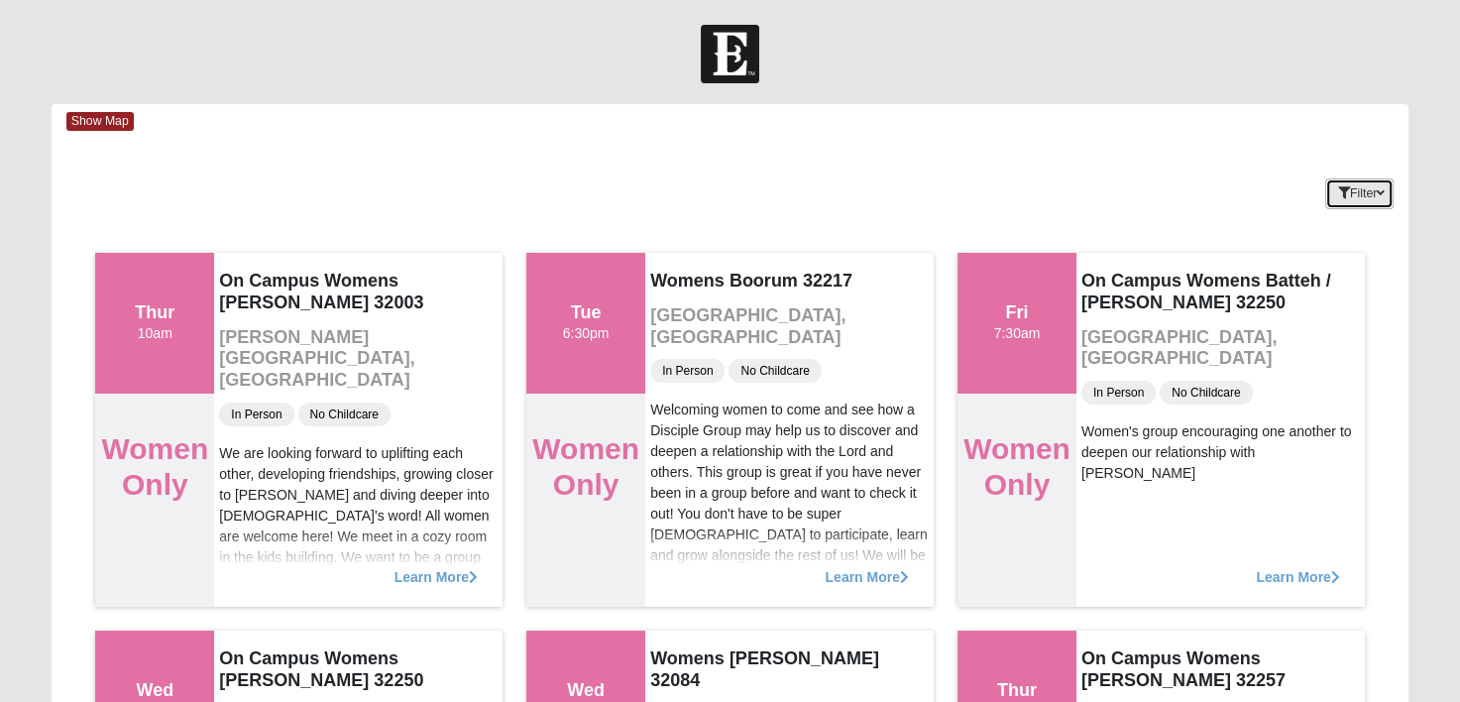
click at [1364, 199] on button "Filter" at bounding box center [1359, 193] width 68 height 31
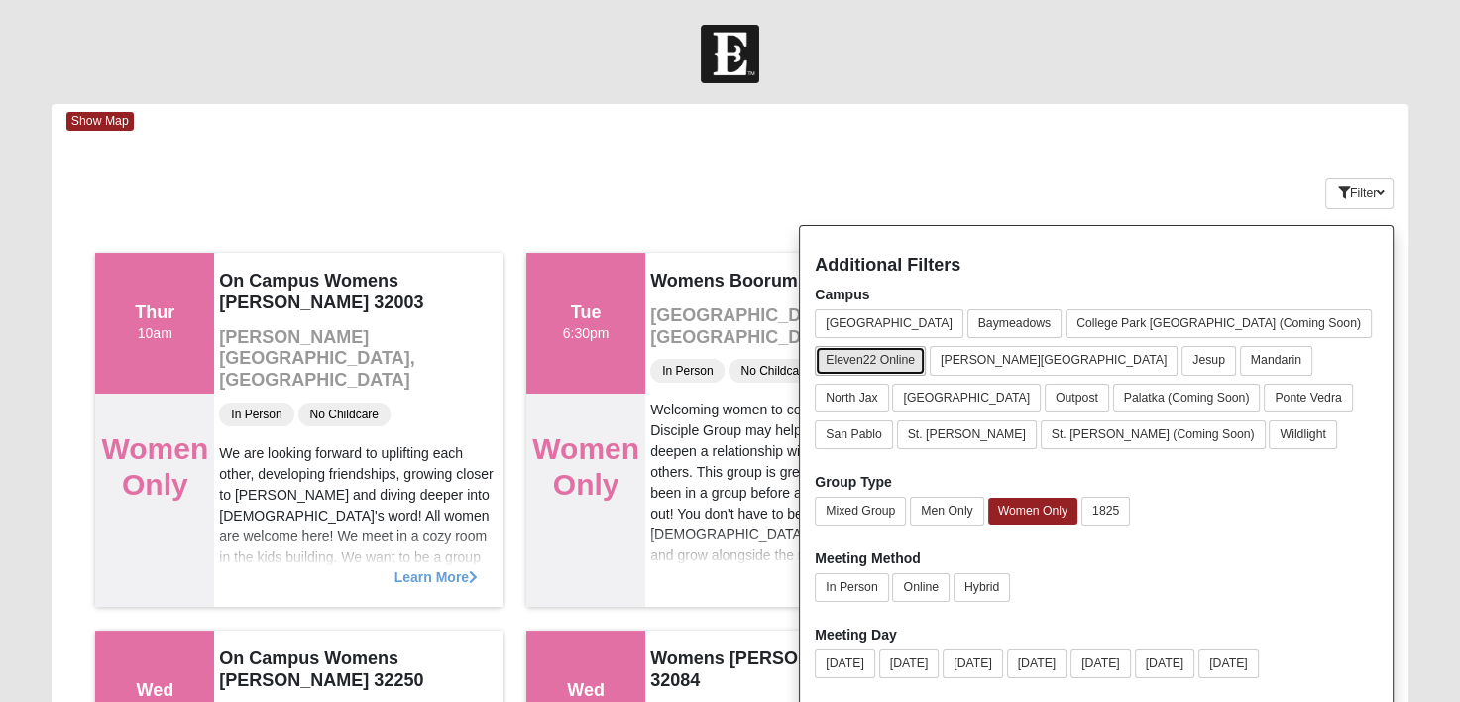
click at [926, 346] on button "Eleven22 Online" at bounding box center [870, 360] width 111 height 29
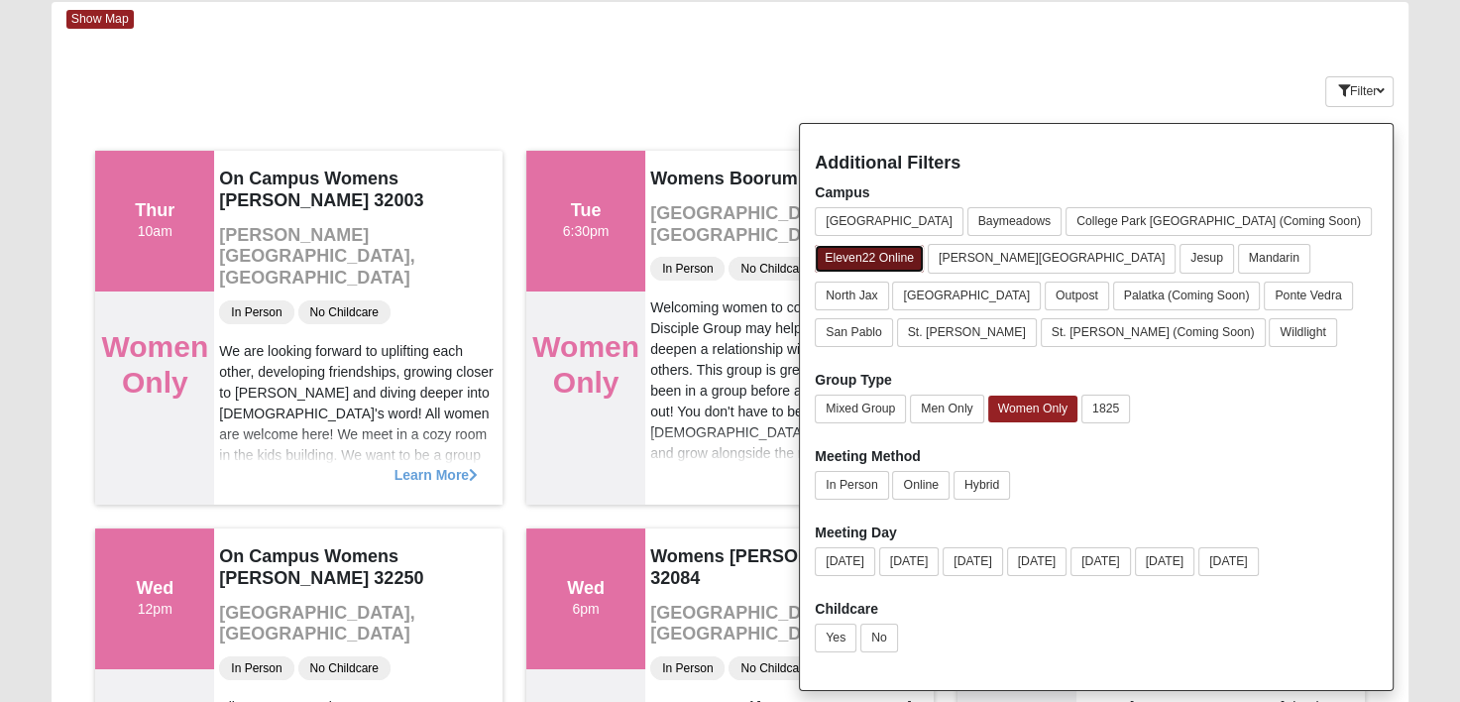
scroll to position [198, 0]
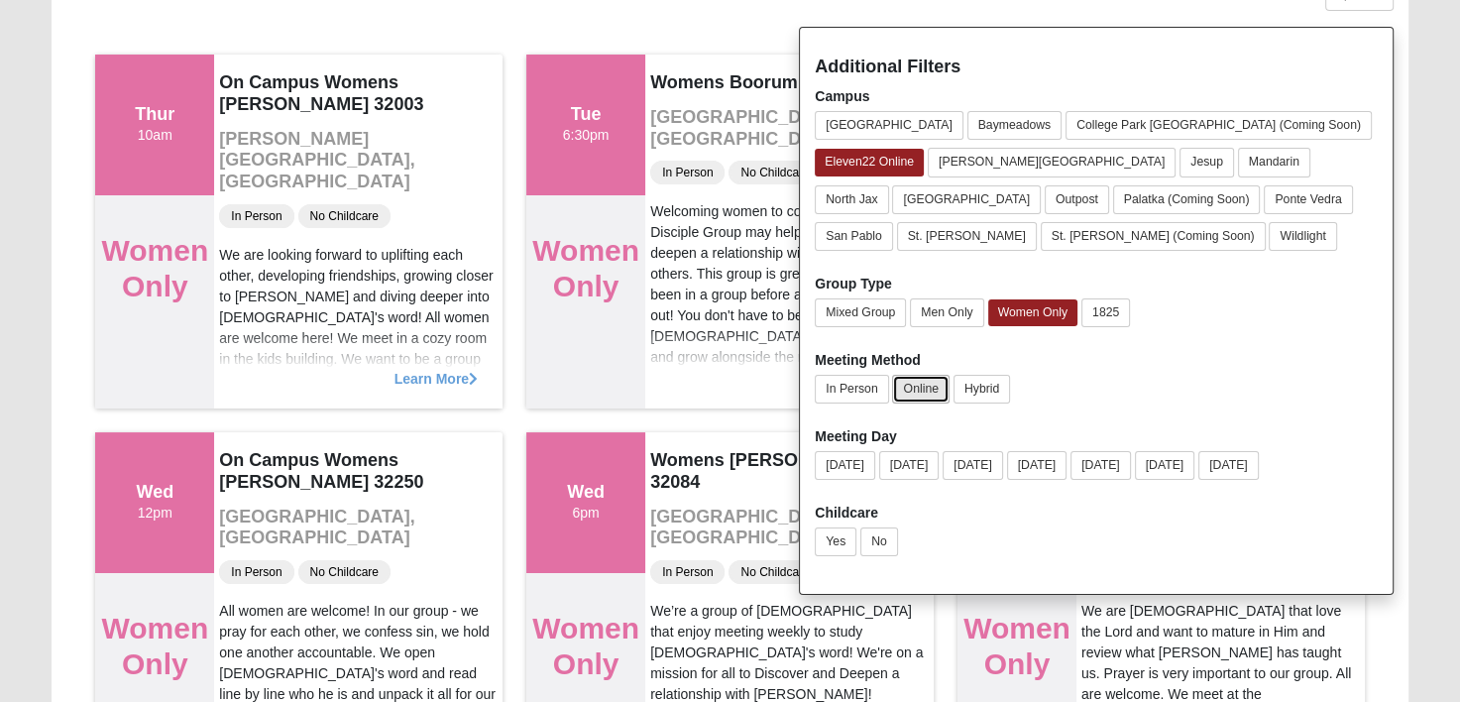
click at [928, 389] on button "Online" at bounding box center [920, 389] width 57 height 29
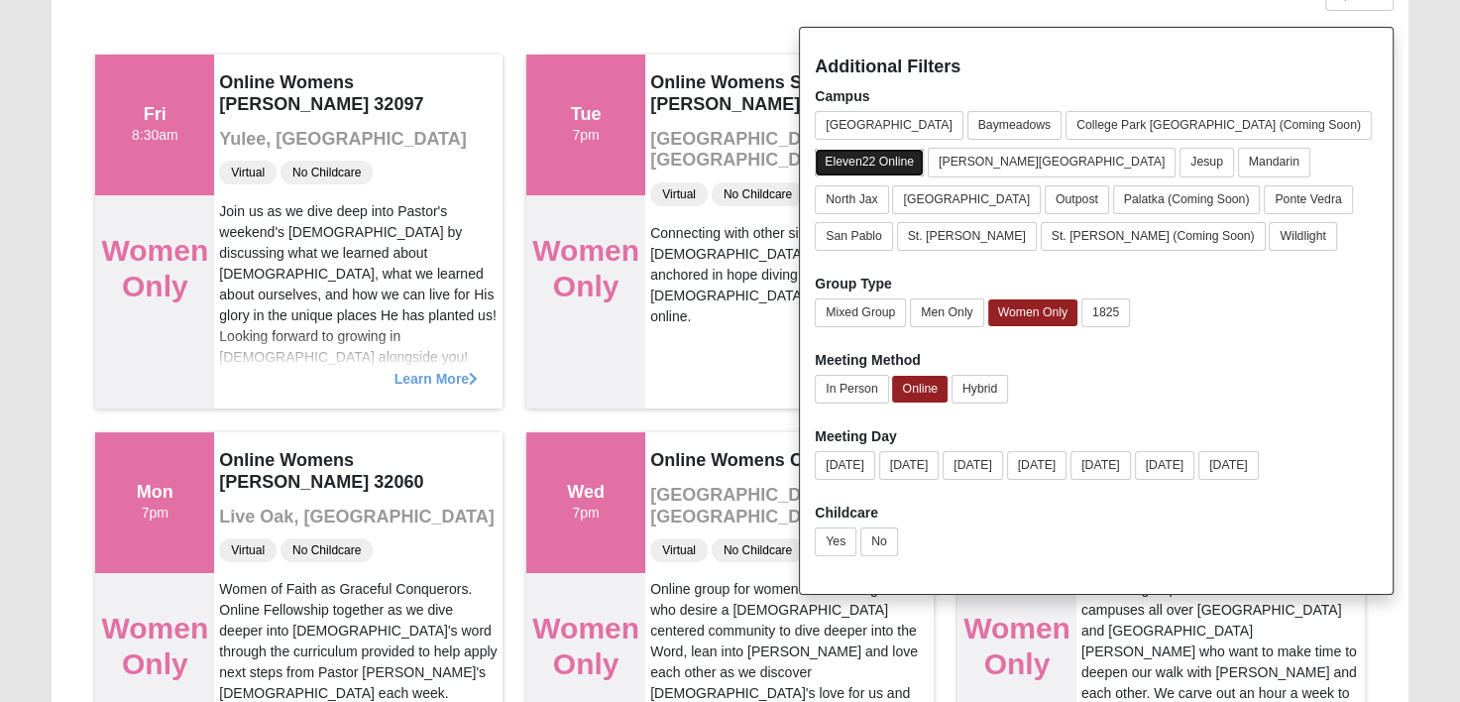
click at [924, 149] on button "Eleven22 Online" at bounding box center [869, 162] width 109 height 27
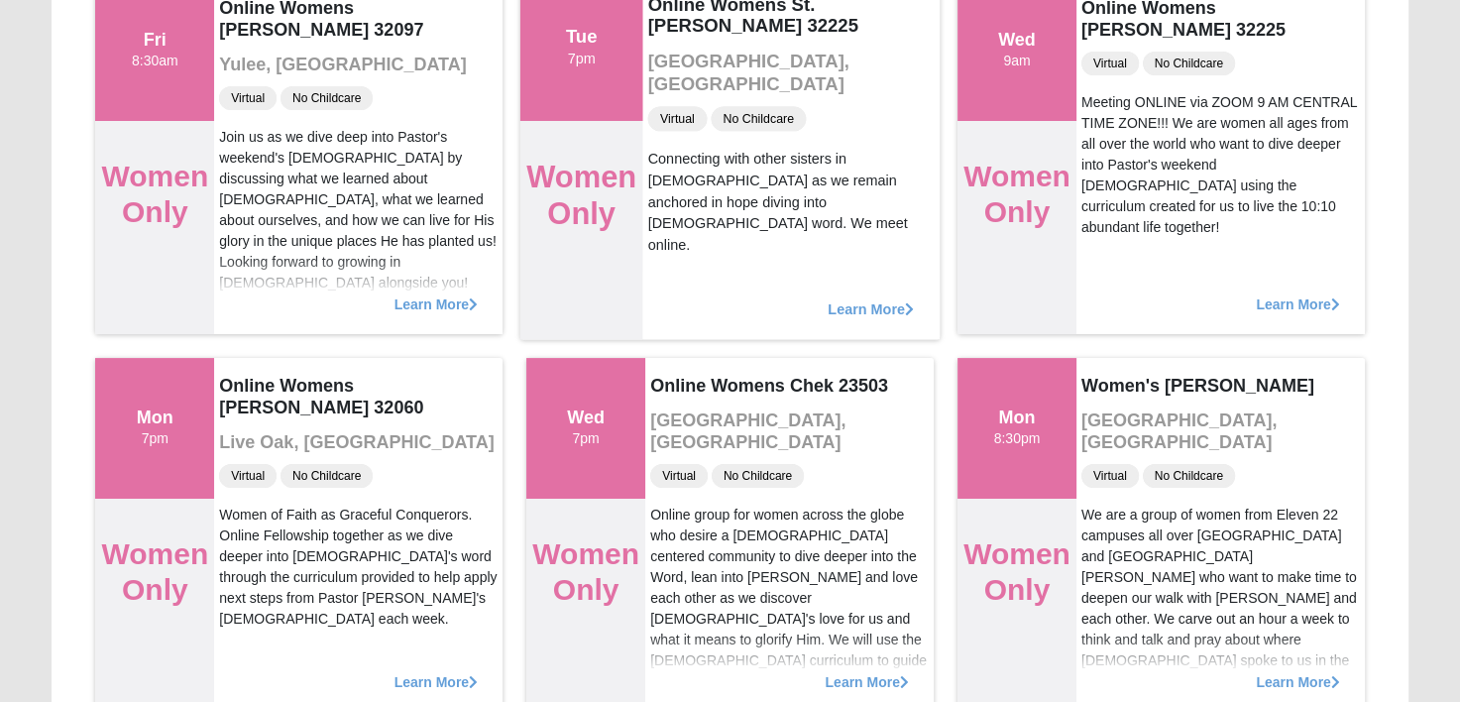
scroll to position [297, 0]
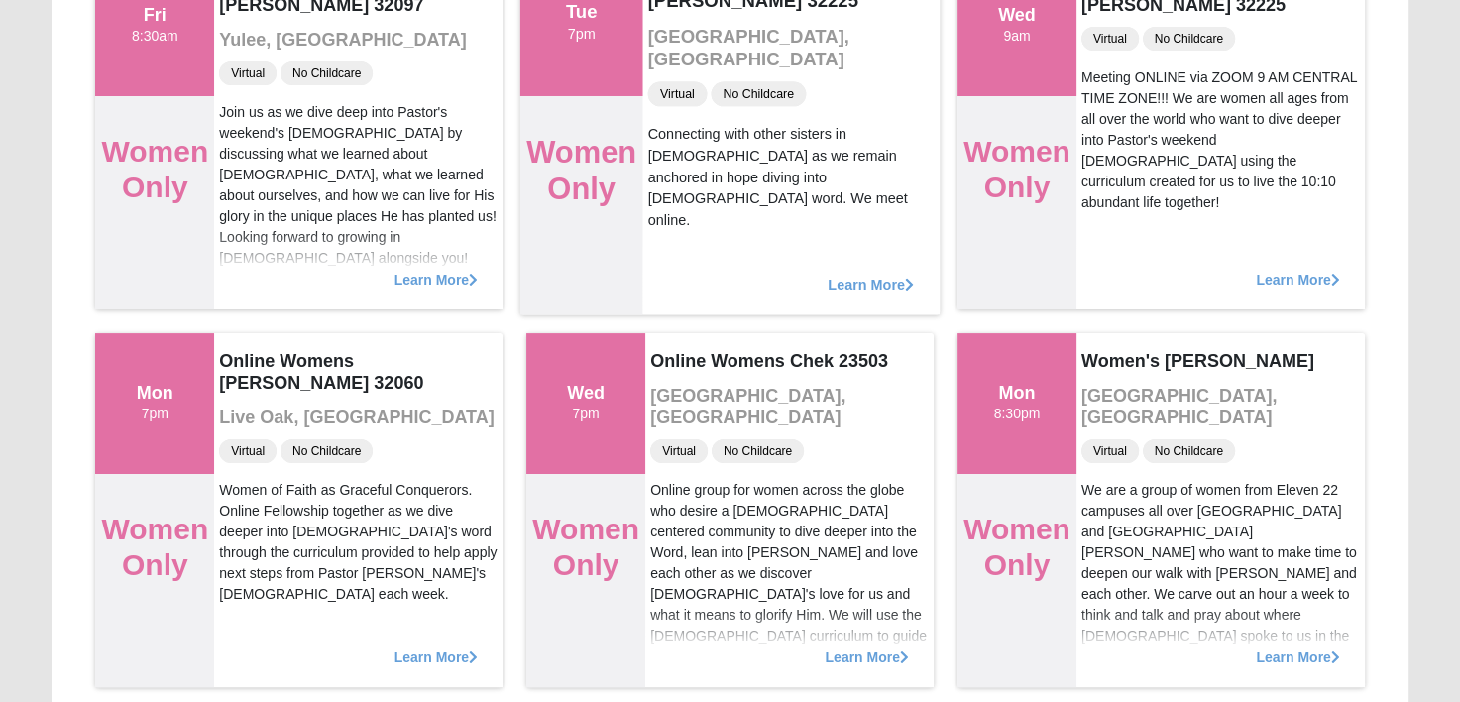
click at [873, 274] on span "Learn More" at bounding box center [871, 274] width 86 height 0
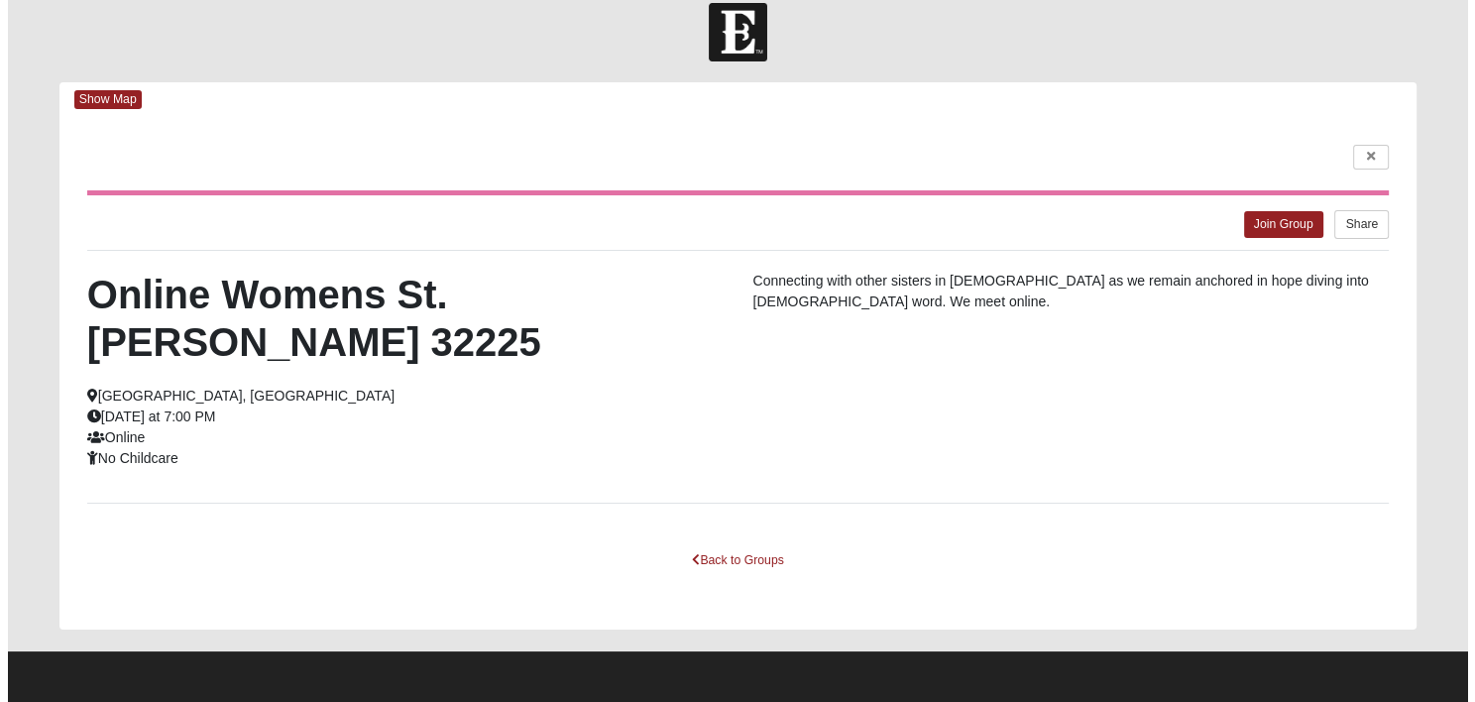
scroll to position [0, 0]
